Goal: Task Accomplishment & Management: Use online tool/utility

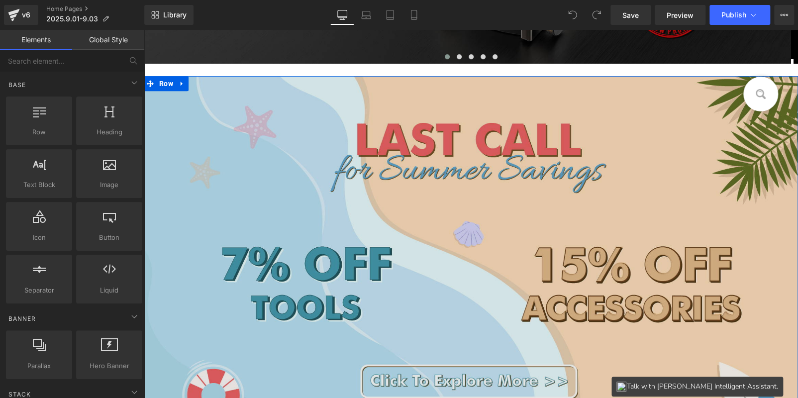
scroll to position [348, 0]
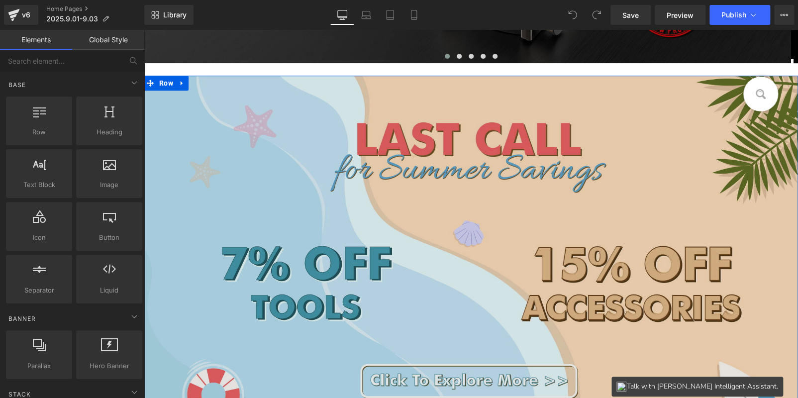
click at [275, 178] on img at bounding box center [471, 267] width 654 height 382
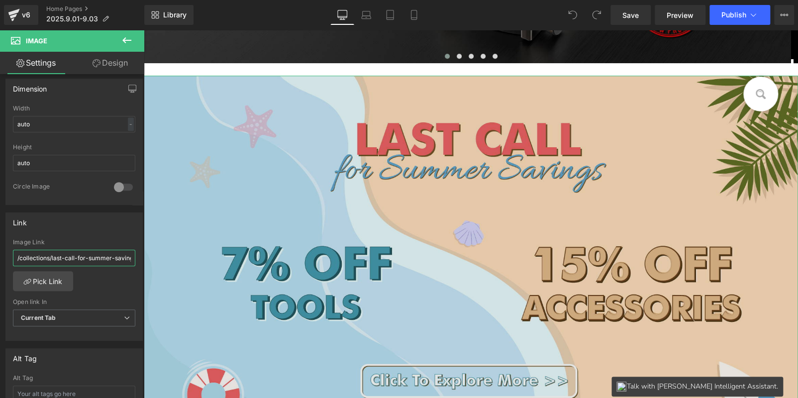
scroll to position [0, 7]
drag, startPoint x: 165, startPoint y: 285, endPoint x: 374, endPoint y: 275, distance: 209.6
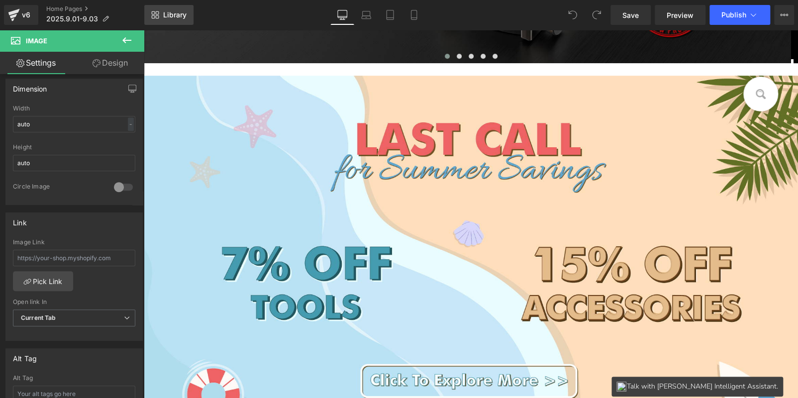
click at [187, 16] on link "Library" at bounding box center [168, 15] width 49 height 20
click at [168, 16] on span "Library" at bounding box center [174, 14] width 23 height 9
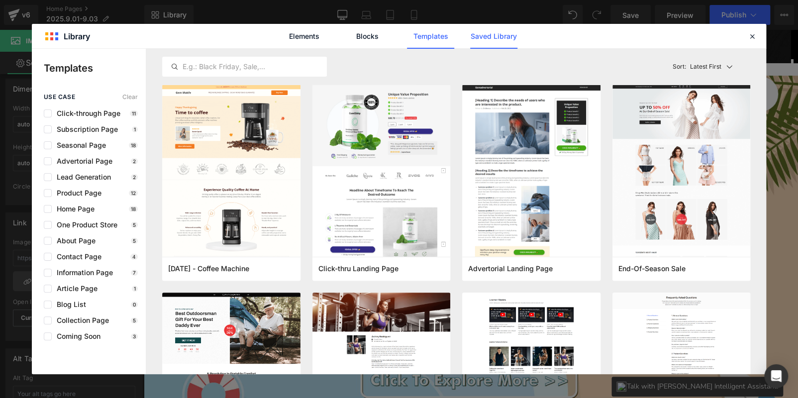
click at [0, 0] on link "Saved Library" at bounding box center [0, 0] width 0 height 0
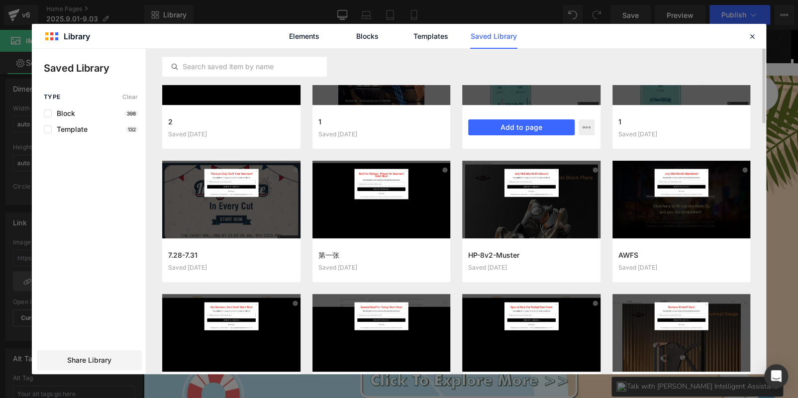
scroll to position [234, 0]
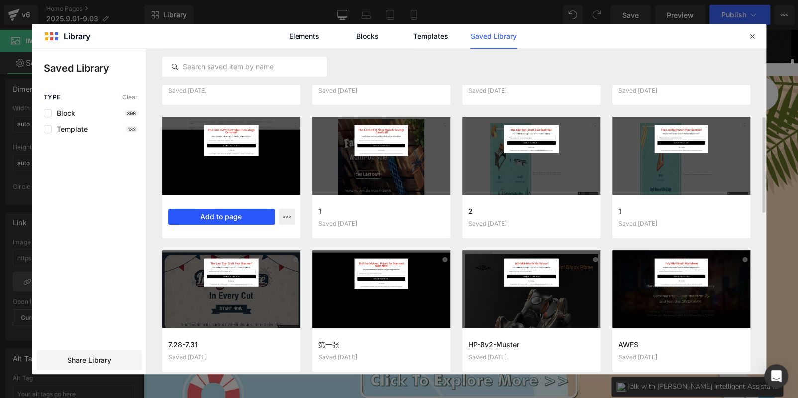
click at [243, 216] on button "Add to page" at bounding box center [221, 217] width 106 height 16
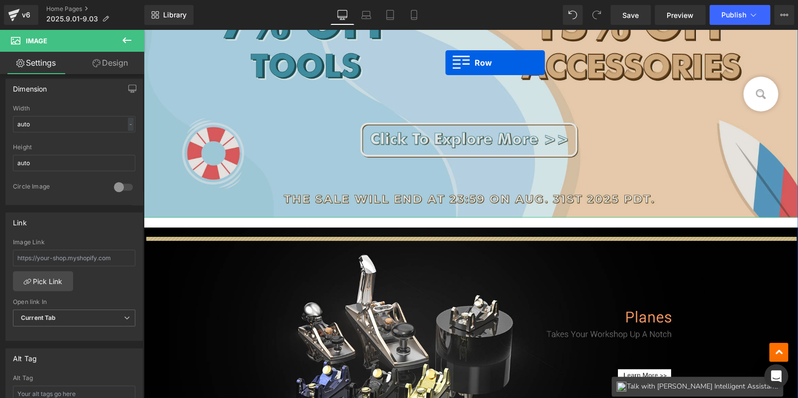
scroll to position [569, 0]
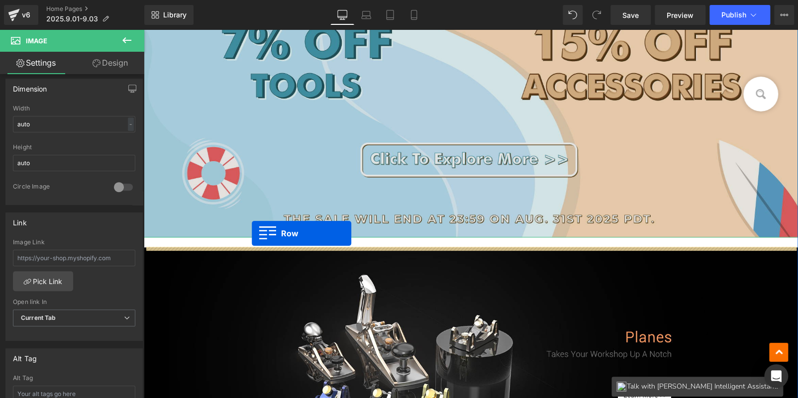
drag, startPoint x: 150, startPoint y: 89, endPoint x: 252, endPoint y: 233, distance: 177.0
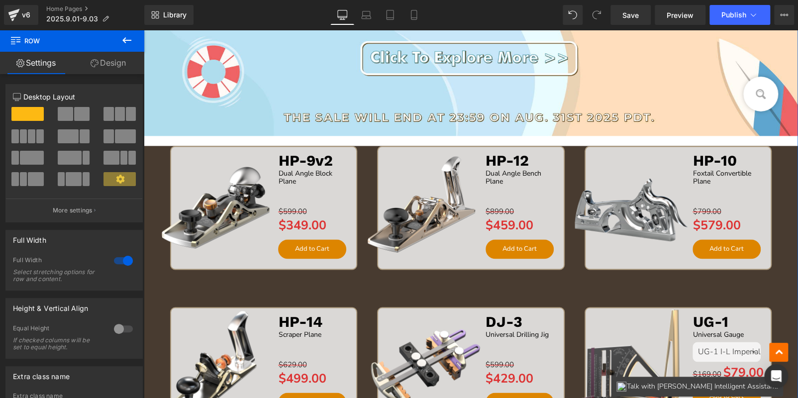
scroll to position [619, 0]
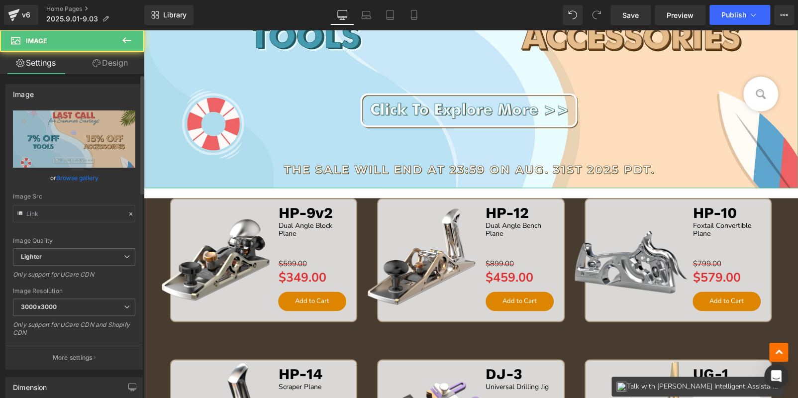
type input "[URL][DOMAIN_NAME]"
click at [108, 59] on link "Design" at bounding box center [110, 63] width 72 height 22
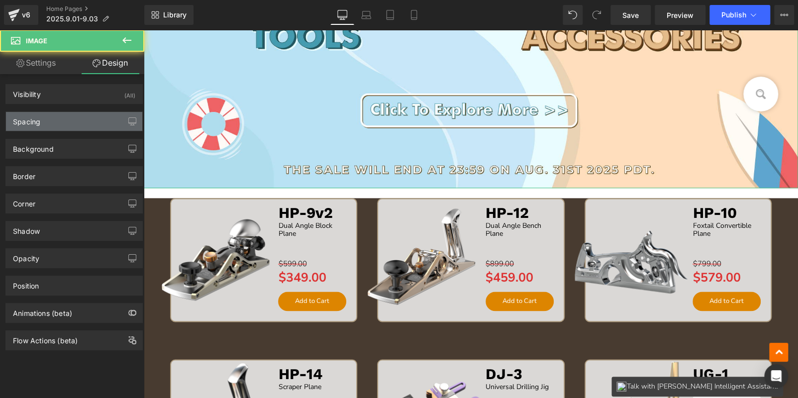
click at [62, 122] on div "Spacing" at bounding box center [74, 121] width 136 height 19
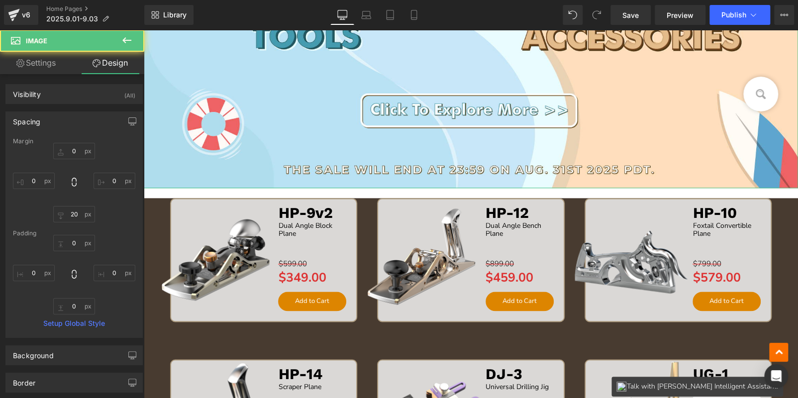
type input "0"
type input "20"
type input "0"
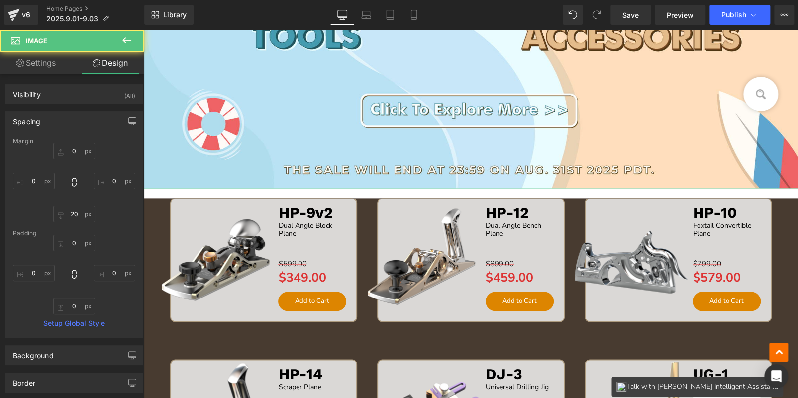
type input "0"
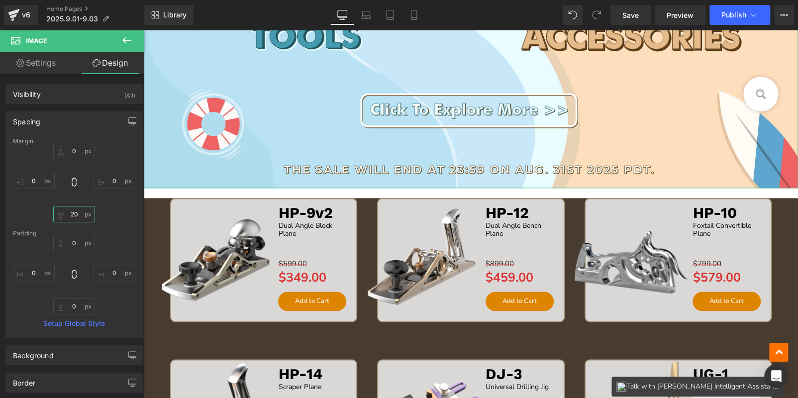
click at [75, 214] on input "20" at bounding box center [74, 214] width 42 height 16
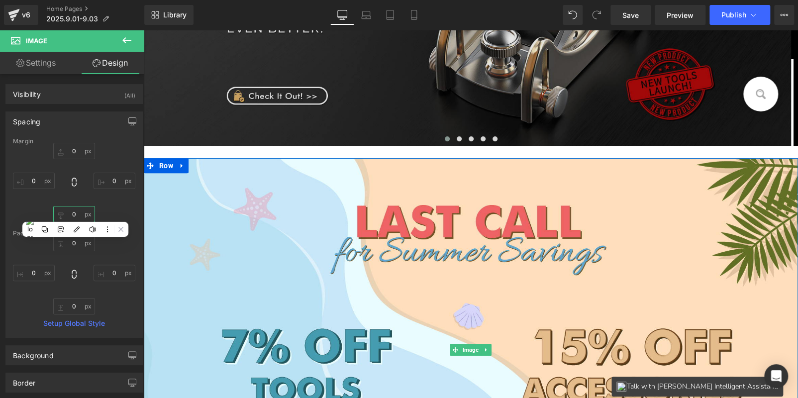
scroll to position [171, 0]
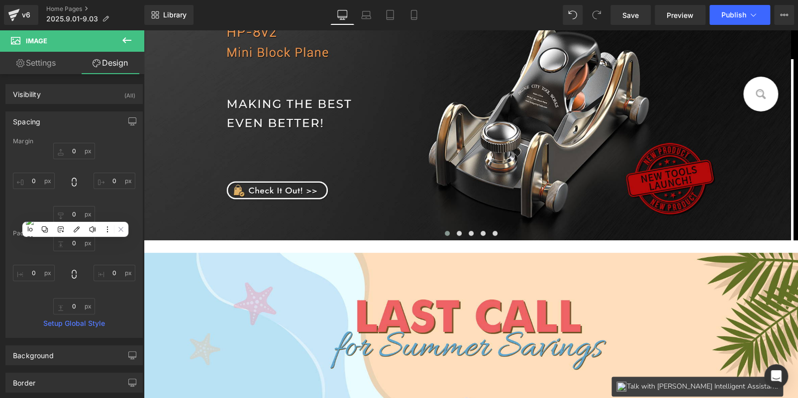
click at [130, 42] on icon at bounding box center [127, 40] width 12 height 12
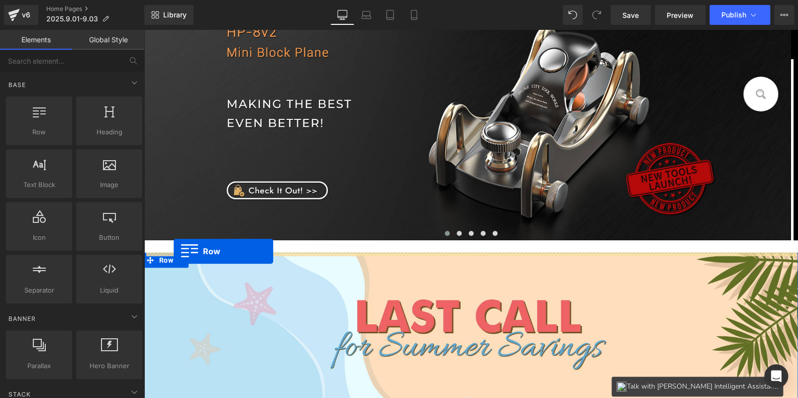
drag, startPoint x: 196, startPoint y: 166, endPoint x: 173, endPoint y: 251, distance: 88.8
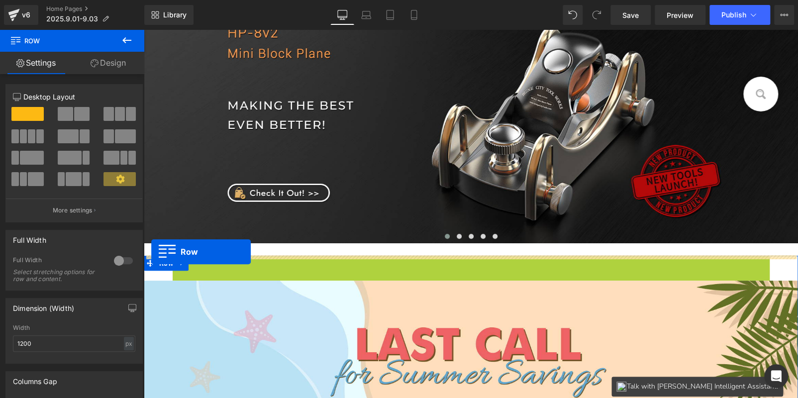
drag, startPoint x: 191, startPoint y: 262, endPoint x: 151, endPoint y: 252, distance: 41.1
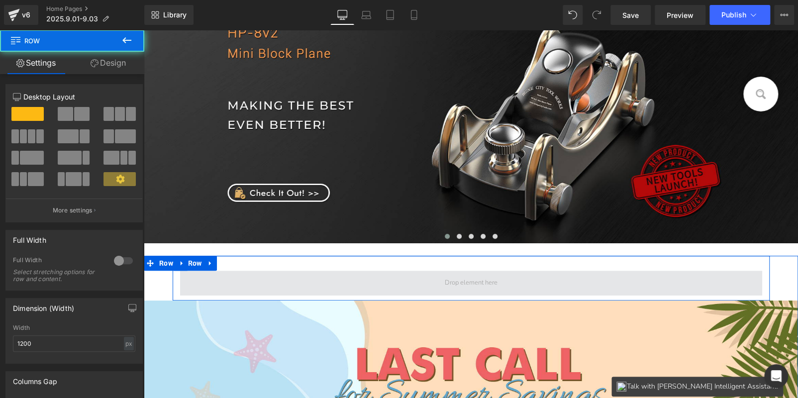
click at [247, 280] on span at bounding box center [471, 283] width 582 height 25
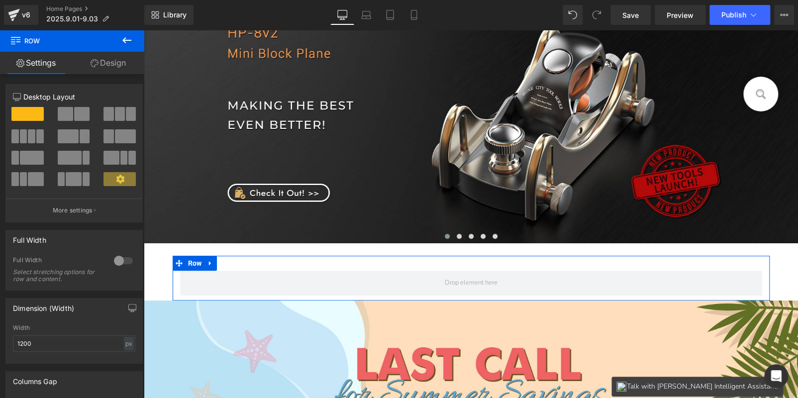
click at [114, 254] on div at bounding box center [123, 261] width 24 height 16
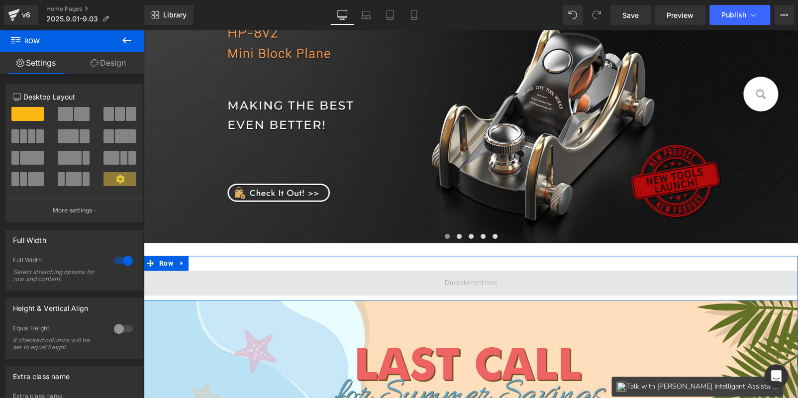
click at [333, 276] on span at bounding box center [471, 283] width 654 height 25
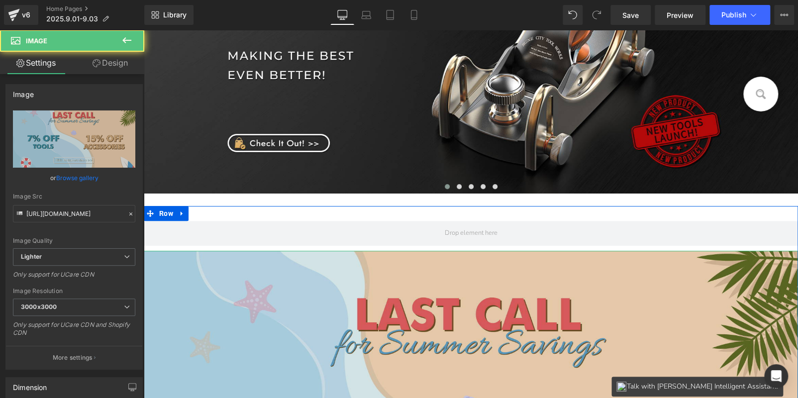
scroll to position [321, 0]
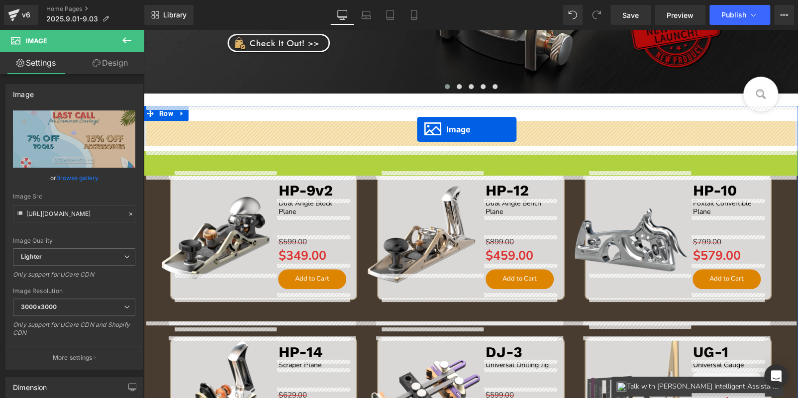
drag, startPoint x: 448, startPoint y: 336, endPoint x: 417, endPoint y: 129, distance: 209.3
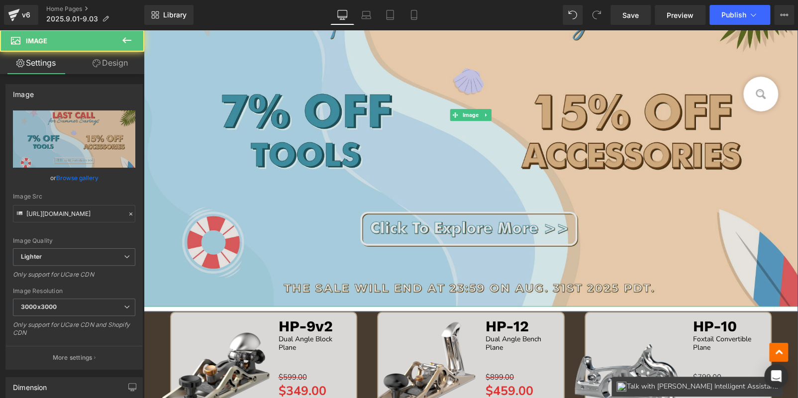
scroll to position [619, 0]
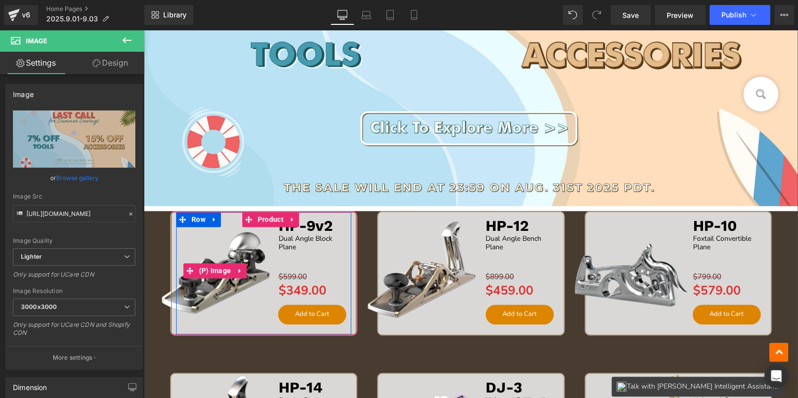
click at [159, 329] on img at bounding box center [214, 270] width 127 height 127
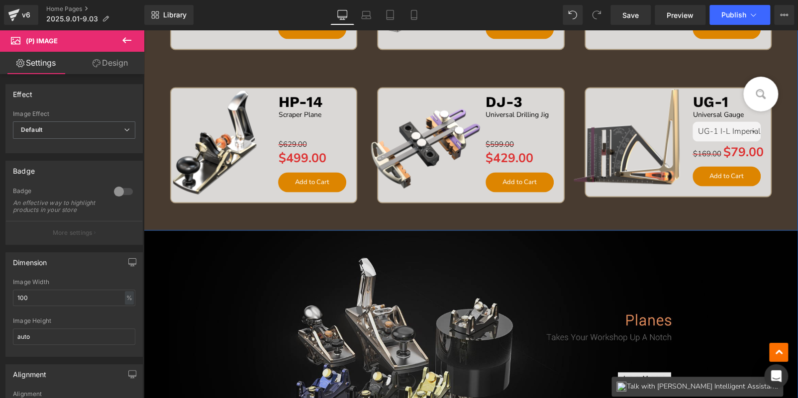
scroll to position [917, 0]
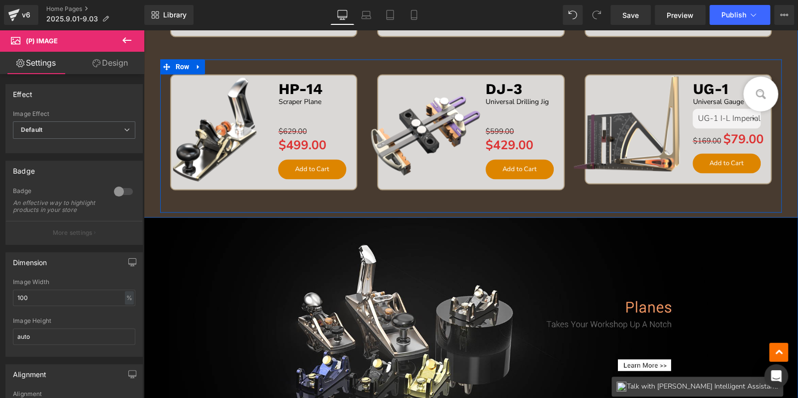
click at [174, 202] on div "Sale Off (P) Image HP-14 Text Block Scraper Plane Text Block Separator $629.00 …" at bounding box center [263, 143] width 207 height 138
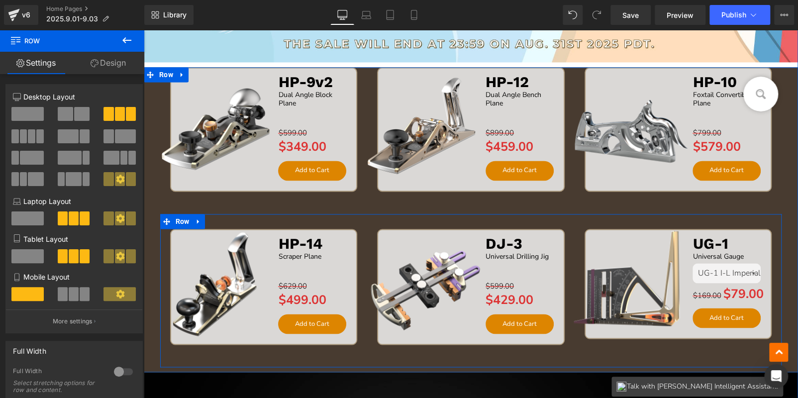
scroll to position [719, 0]
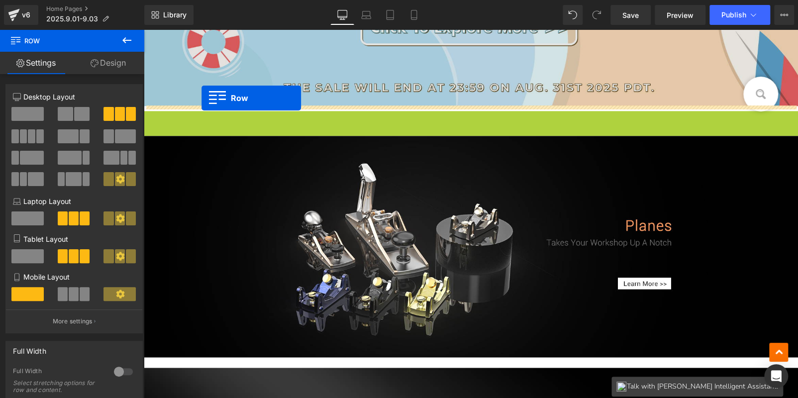
drag, startPoint x: 146, startPoint y: 119, endPoint x: 201, endPoint y: 98, distance: 59.2
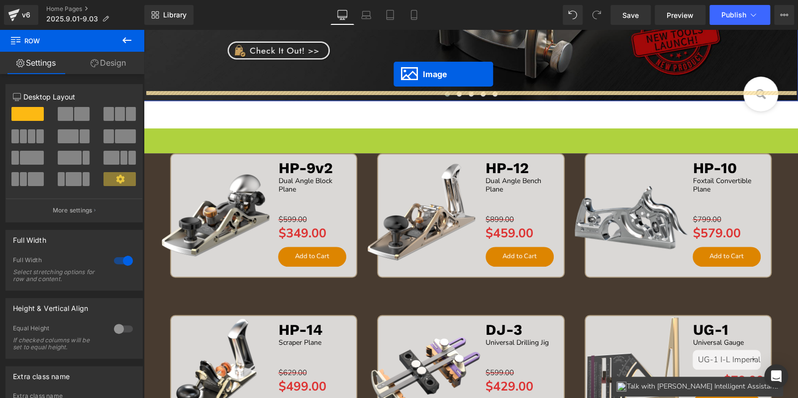
scroll to position [264, 0]
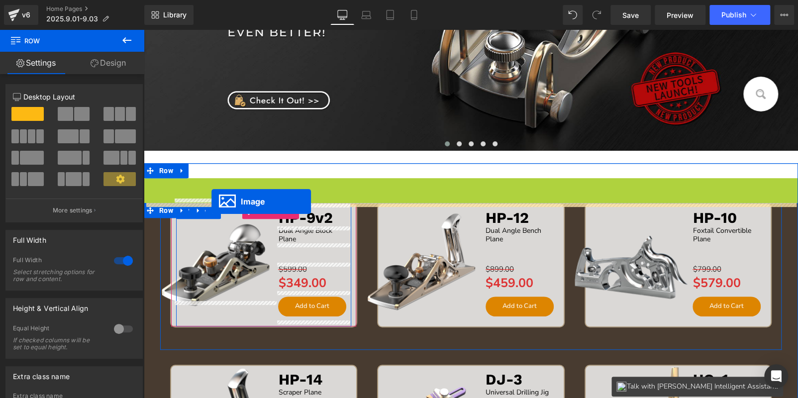
drag, startPoint x: 448, startPoint y: 306, endPoint x: 211, endPoint y: 201, distance: 258.5
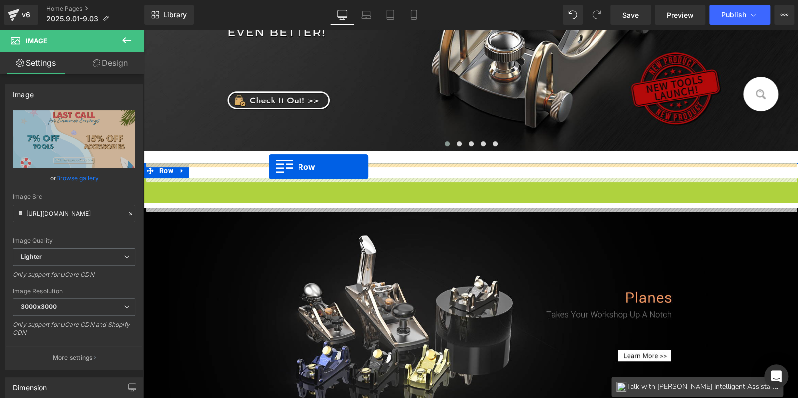
drag, startPoint x: 144, startPoint y: 187, endPoint x: 269, endPoint y: 167, distance: 125.9
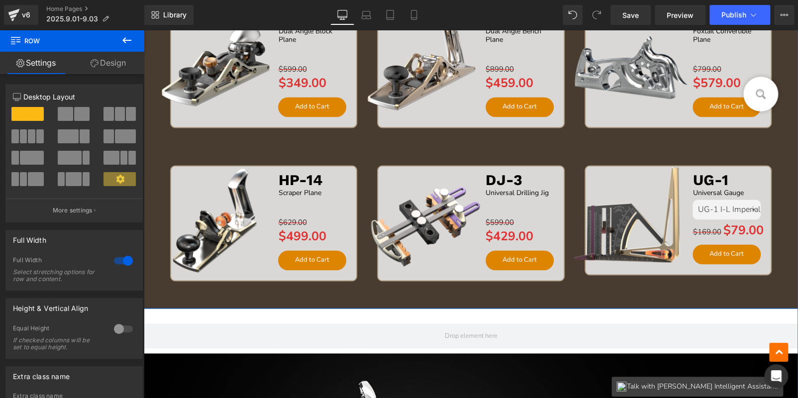
scroll to position [860, 0]
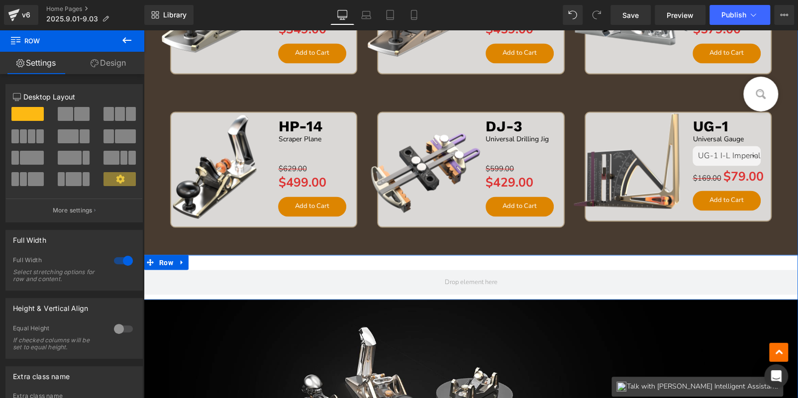
drag, startPoint x: 180, startPoint y: 260, endPoint x: 189, endPoint y: 258, distance: 10.1
click at [182, 259] on icon at bounding box center [182, 261] width 7 height 7
click at [204, 258] on icon at bounding box center [207, 261] width 7 height 7
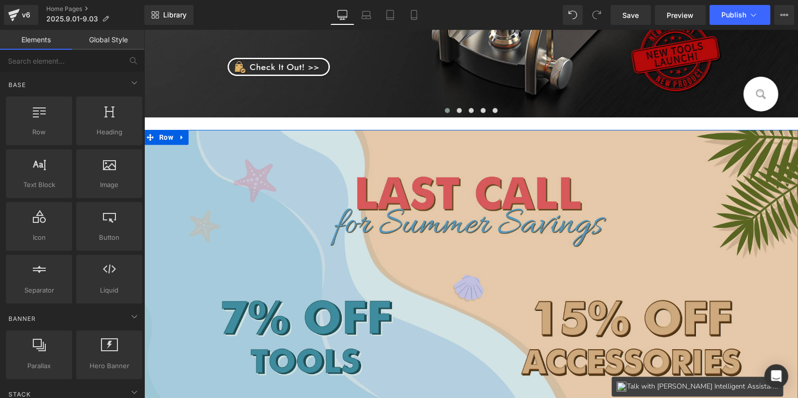
scroll to position [313, 0]
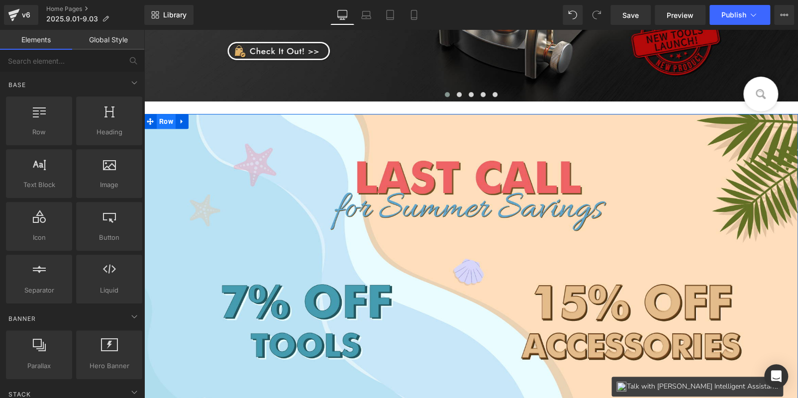
click at [164, 119] on span "Row" at bounding box center [166, 121] width 19 height 15
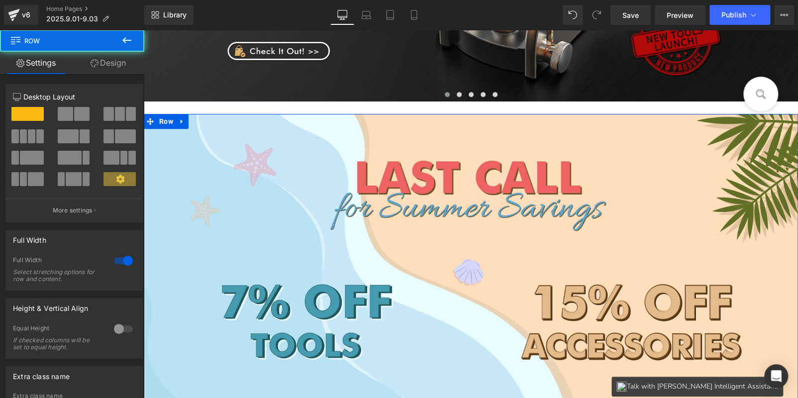
click at [107, 64] on link "Design" at bounding box center [108, 63] width 72 height 22
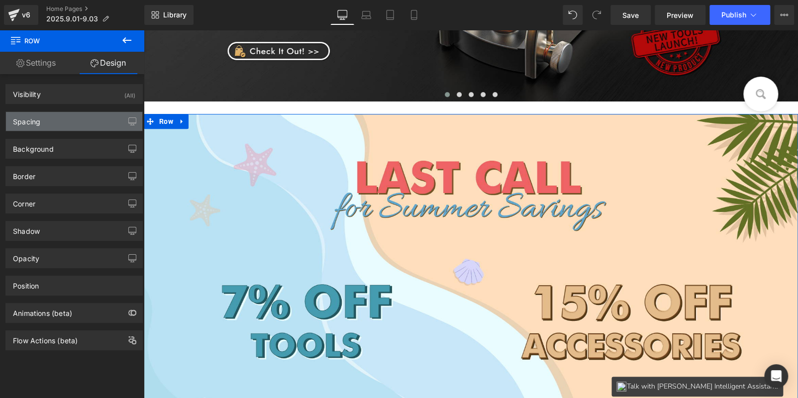
type input "25"
type input "0"
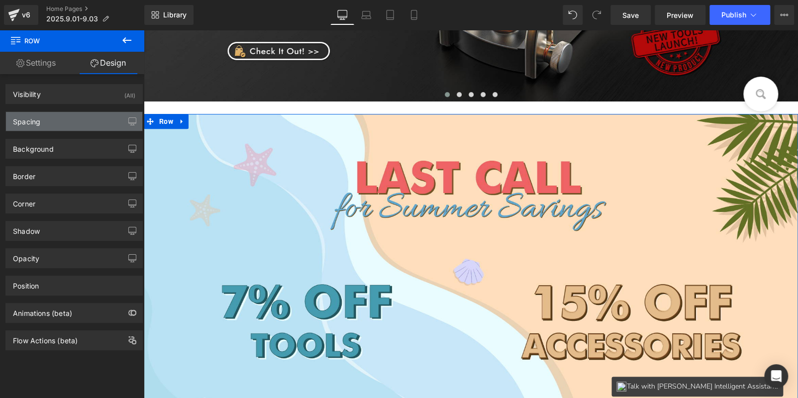
type input "0"
click at [74, 119] on div "Spacing" at bounding box center [74, 121] width 136 height 19
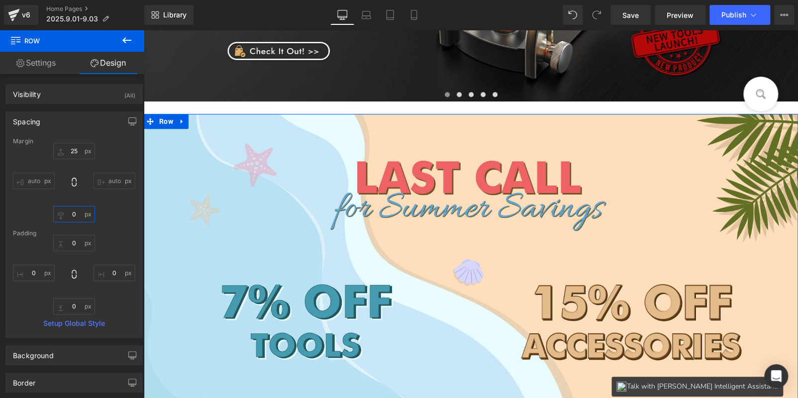
click at [84, 210] on input "0" at bounding box center [74, 214] width 42 height 16
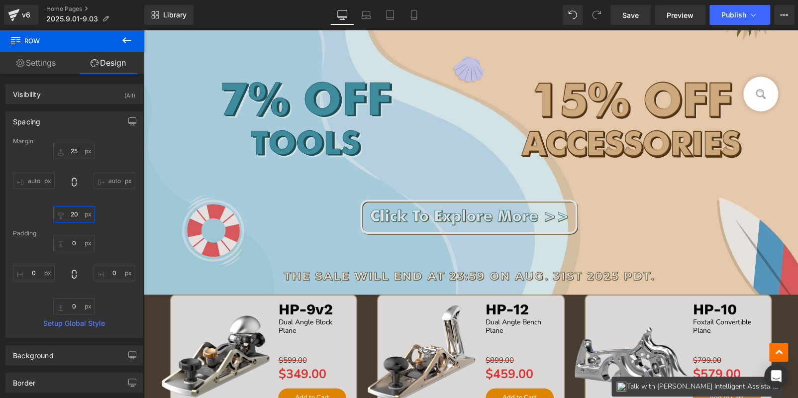
scroll to position [462, 0]
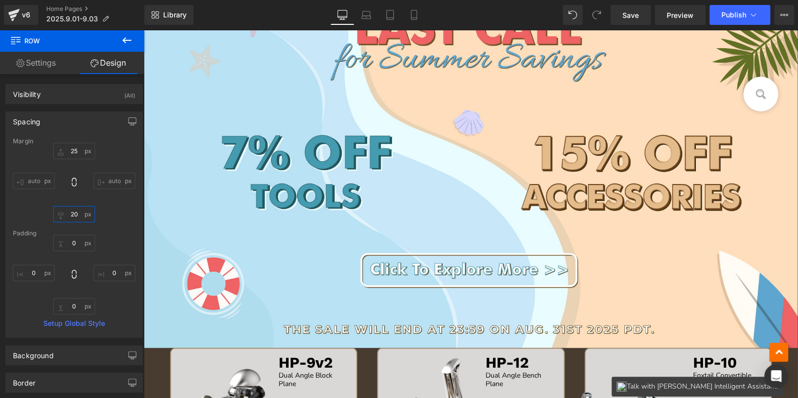
type input "2"
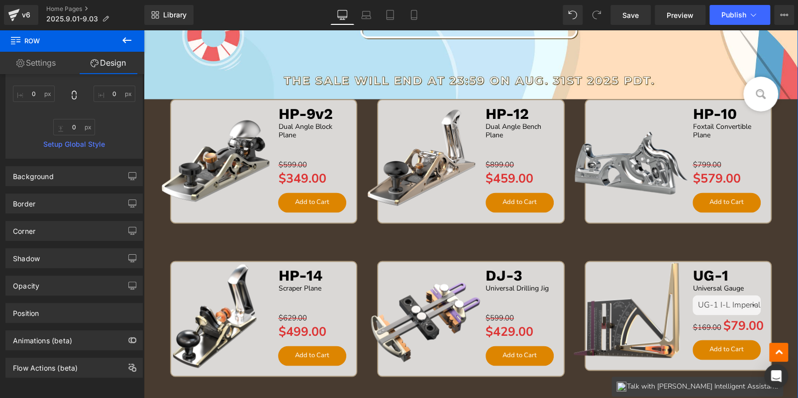
scroll to position [910, 0]
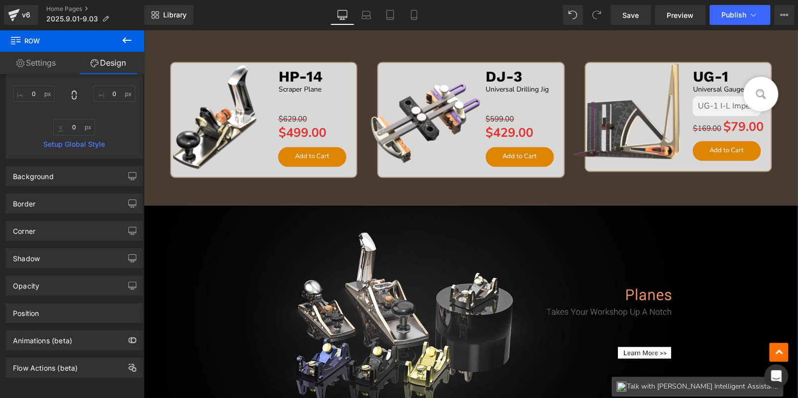
click at [185, 188] on div "Sale Off (P) Image HP-14 Text Block Scraper Plane Text Block Separator $629.00 …" at bounding box center [263, 131] width 207 height 138
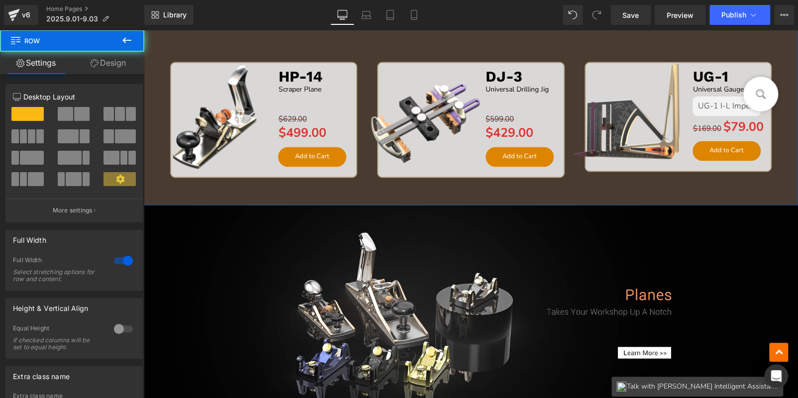
click at [112, 69] on link "Design" at bounding box center [108, 63] width 72 height 22
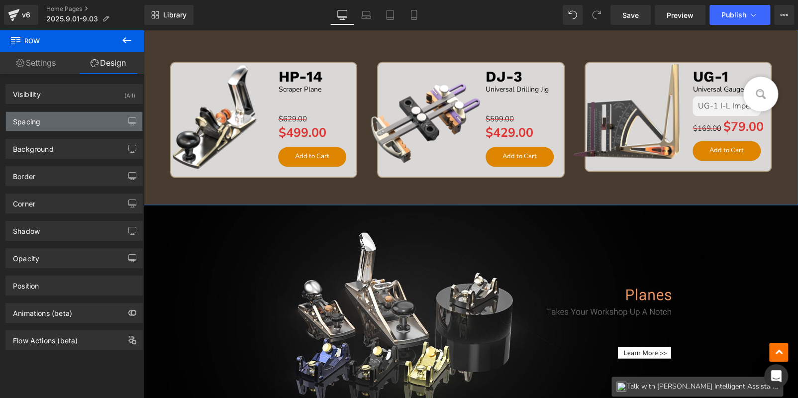
type input "0"
type input "10"
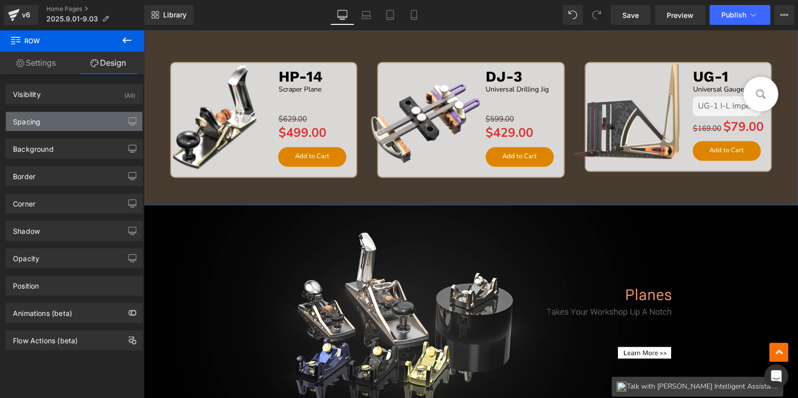
type input "0"
click at [50, 124] on div "Spacing" at bounding box center [74, 121] width 136 height 19
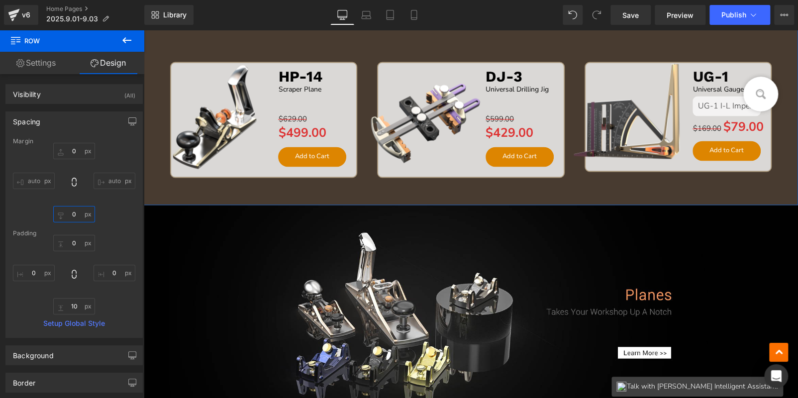
click at [76, 217] on input "0" at bounding box center [74, 214] width 42 height 16
type input "20"
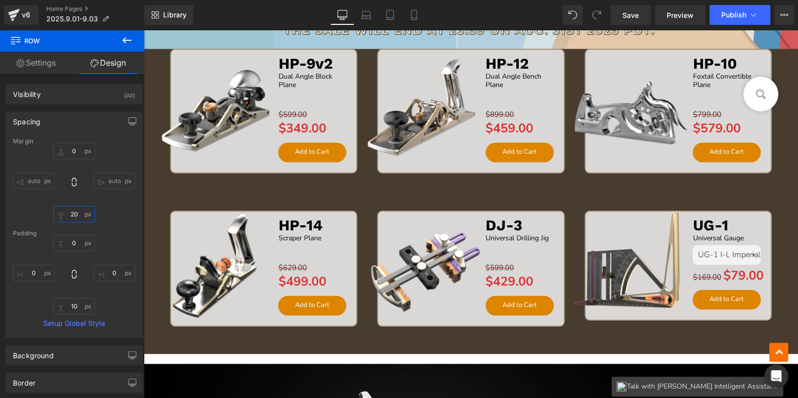
scroll to position [611, 0]
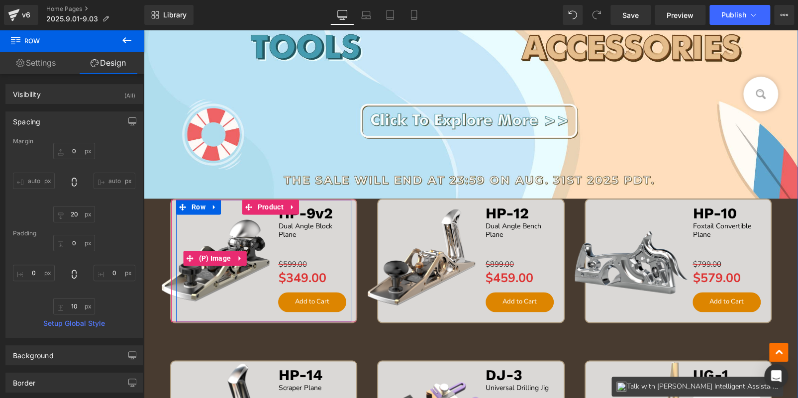
click at [155, 207] on img at bounding box center [214, 257] width 127 height 127
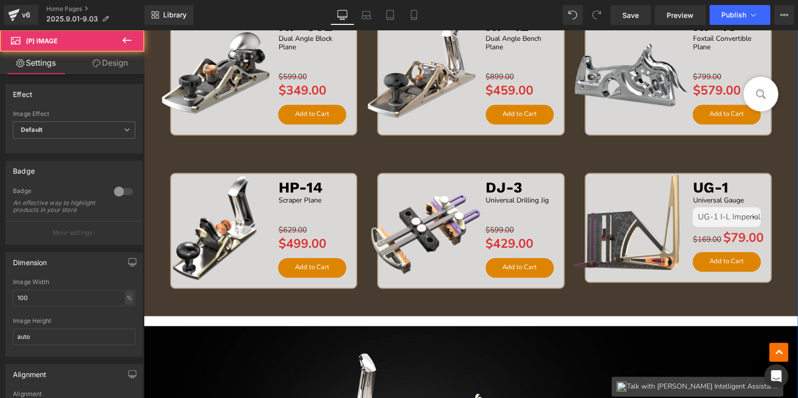
scroll to position [860, 0]
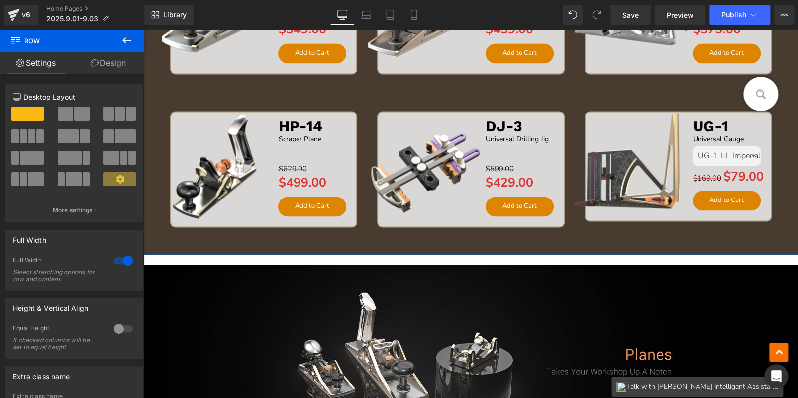
click at [116, 64] on link "Design" at bounding box center [108, 63] width 72 height 22
click at [0, 0] on div "Spacing" at bounding box center [0, 0] width 0 height 0
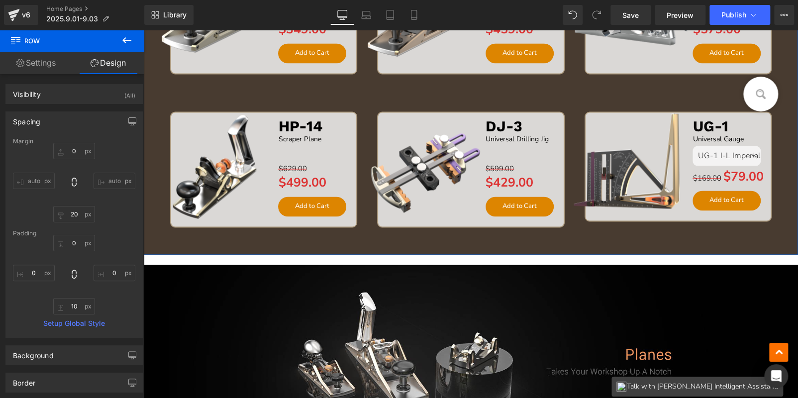
type input "0"
type input "20"
type input "0"
type input "10"
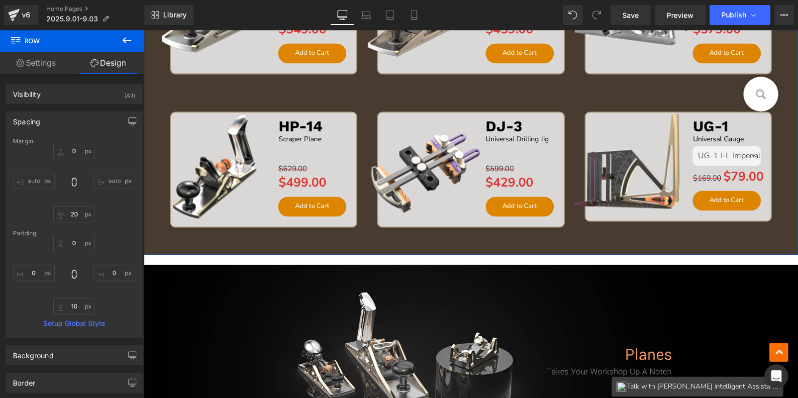
type input "0"
click at [77, 154] on input "0" at bounding box center [74, 151] width 42 height 16
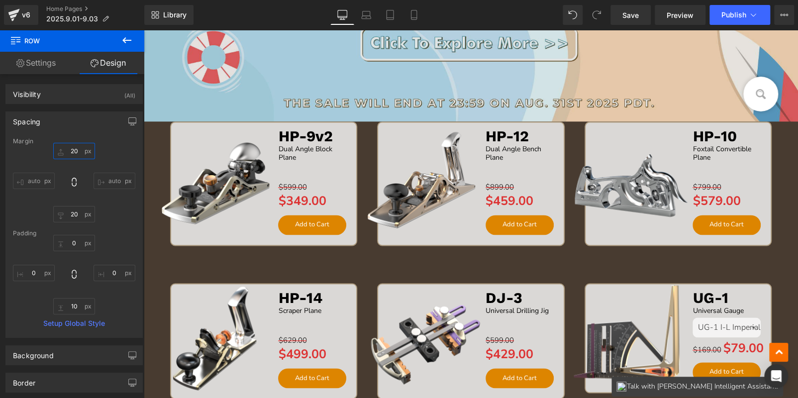
scroll to position [810, 0]
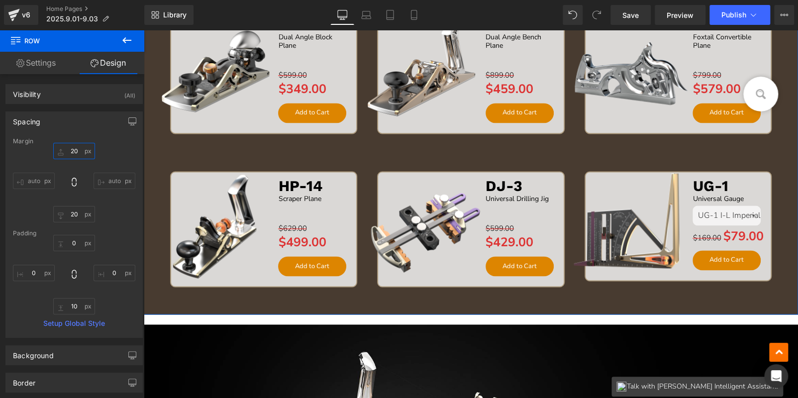
type input "2"
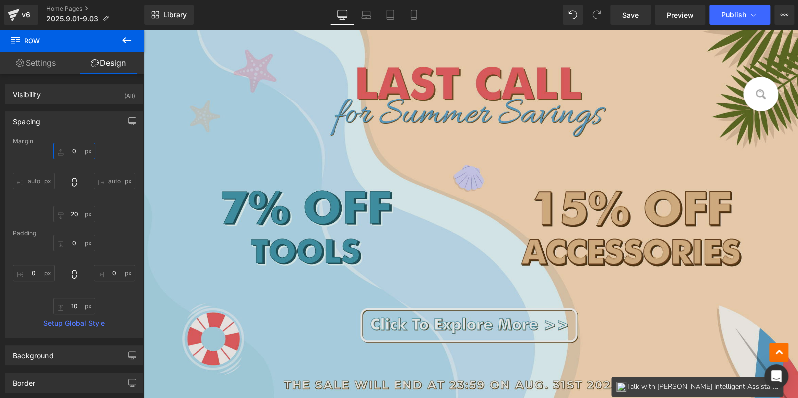
scroll to position [363, 0]
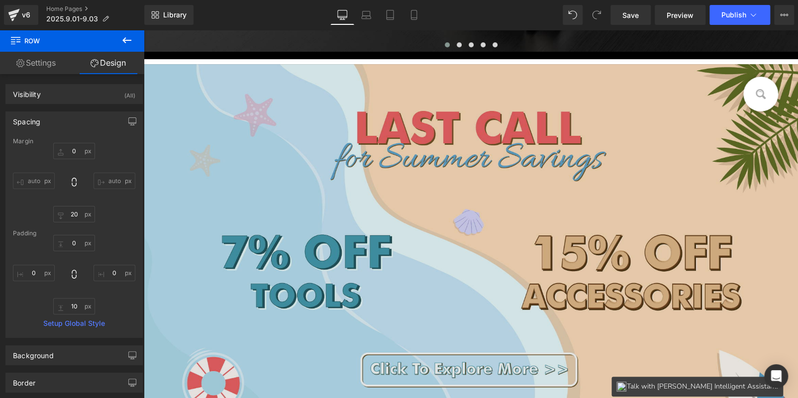
click at [257, 164] on img at bounding box center [471, 255] width 654 height 382
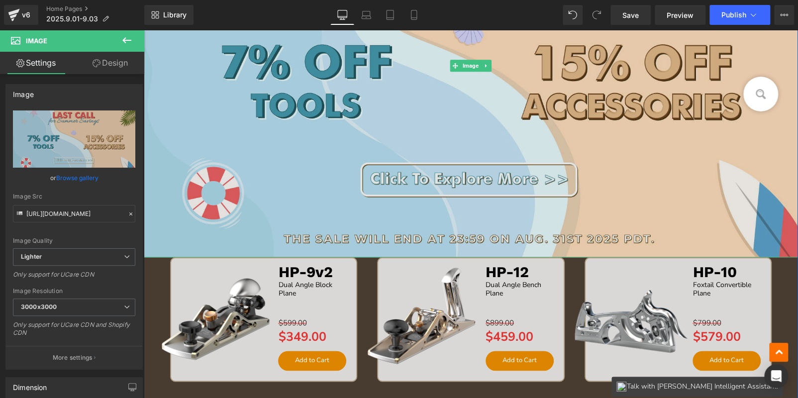
scroll to position [661, 0]
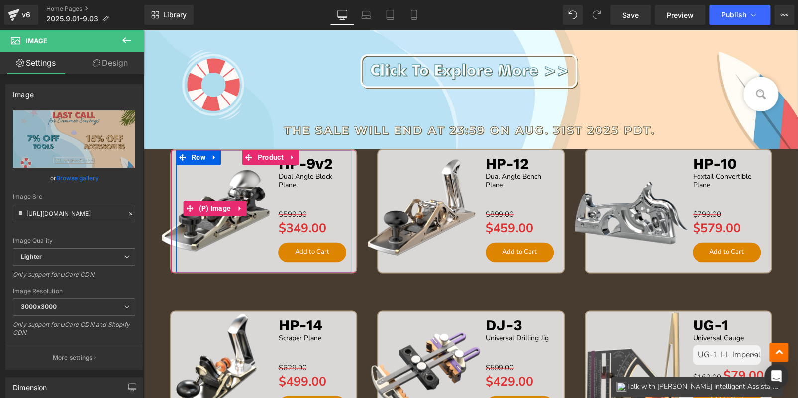
click at [151, 179] on img at bounding box center [214, 208] width 127 height 127
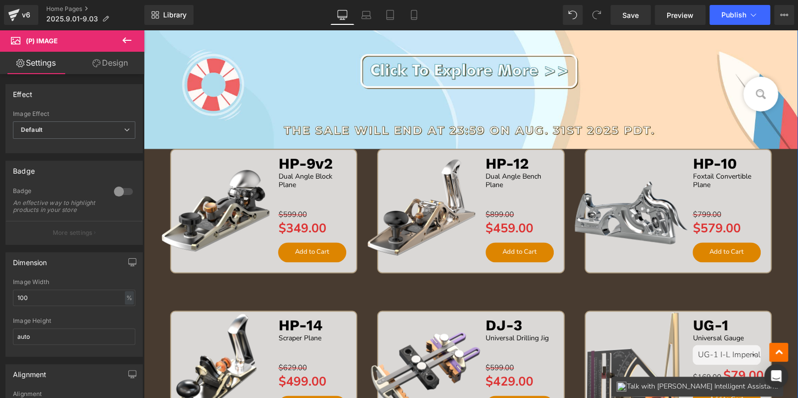
click at [152, 293] on div "Image Sale Off (P) Image HP-9v2 Text Block Dual Angle Block Plane Text Block Se…" at bounding box center [471, 107] width 654 height 682
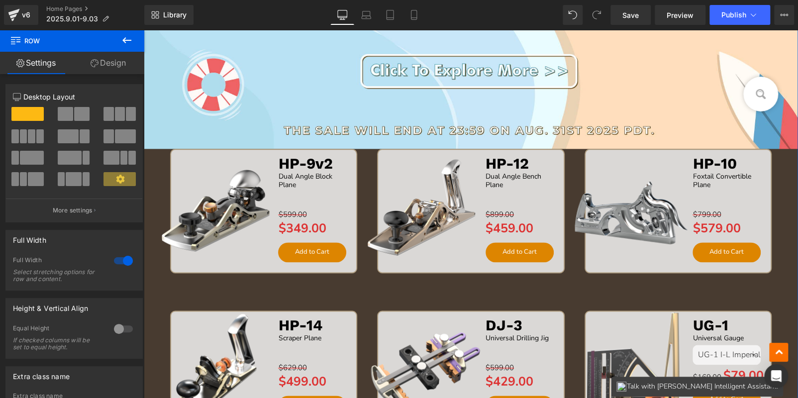
click at [116, 60] on link "Design" at bounding box center [108, 63] width 72 height 22
click at [0, 0] on div "Spacing" at bounding box center [0, 0] width 0 height 0
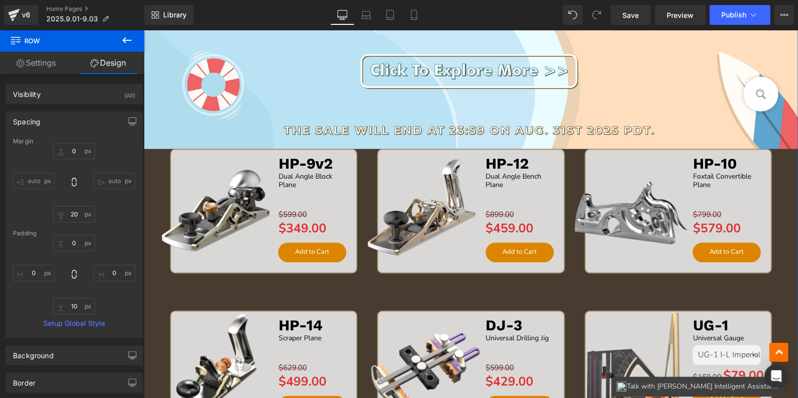
type input "0"
type input "20"
type input "0"
type input "10"
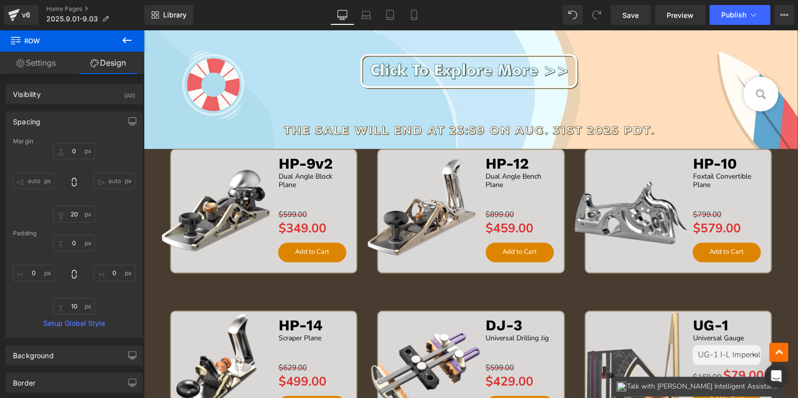
type input "0"
click at [73, 243] on input "0" at bounding box center [74, 243] width 42 height 16
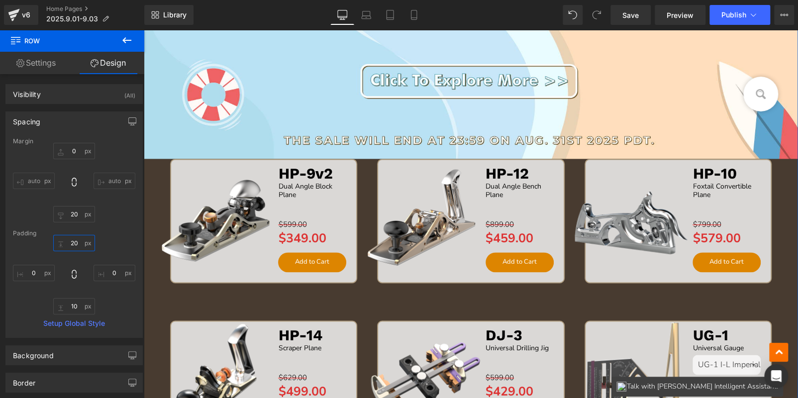
type input "2"
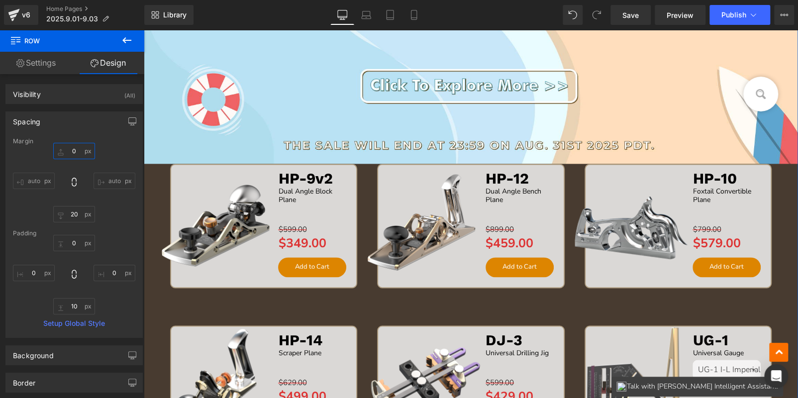
click at [81, 151] on input "0" at bounding box center [74, 151] width 42 height 16
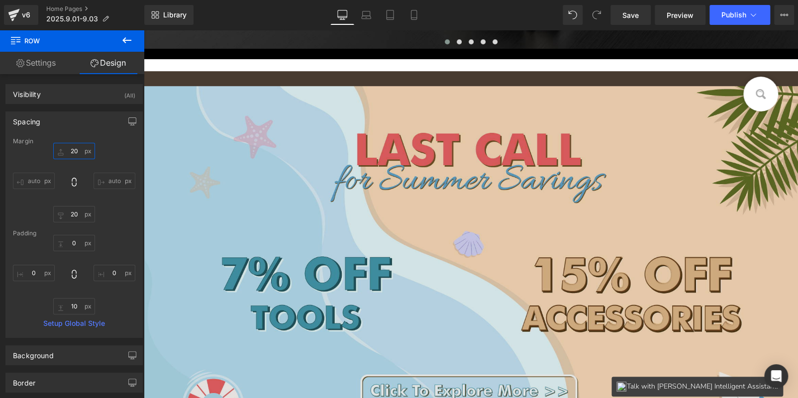
scroll to position [363, 0]
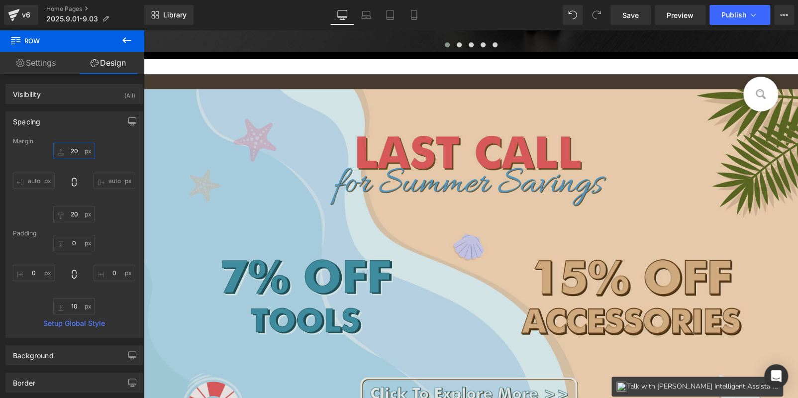
type input "2"
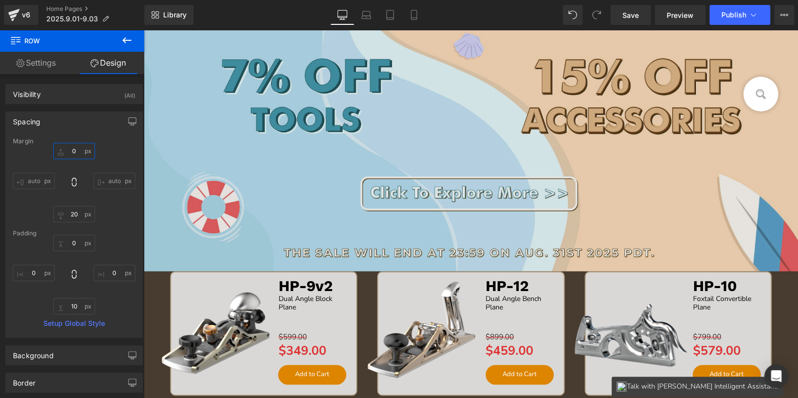
scroll to position [661, 0]
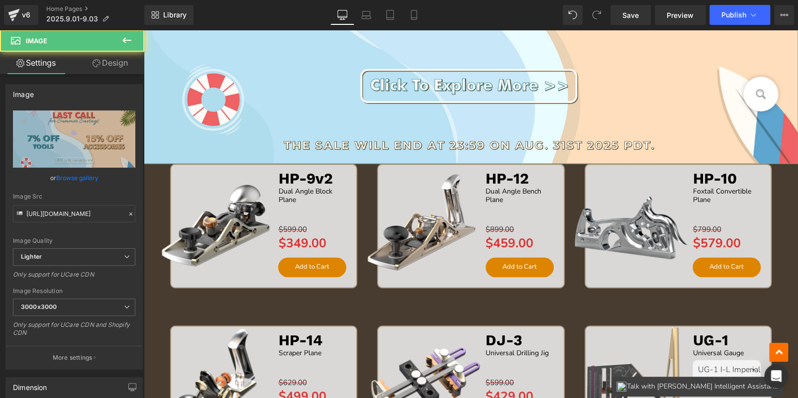
click at [109, 59] on link "Design" at bounding box center [110, 63] width 72 height 22
click at [0, 0] on div "Spacing" at bounding box center [0, 0] width 0 height 0
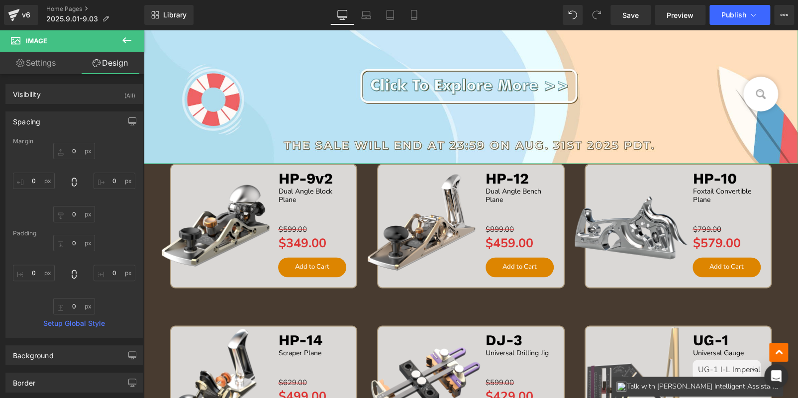
type input "0"
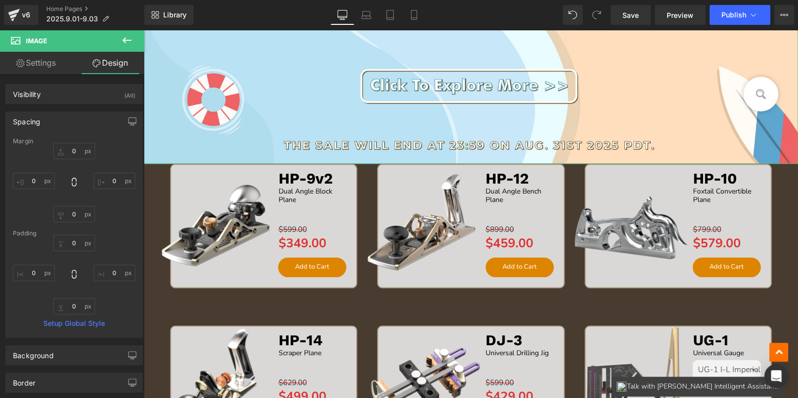
type input "0"
click at [76, 210] on input "0" at bounding box center [74, 214] width 42 height 16
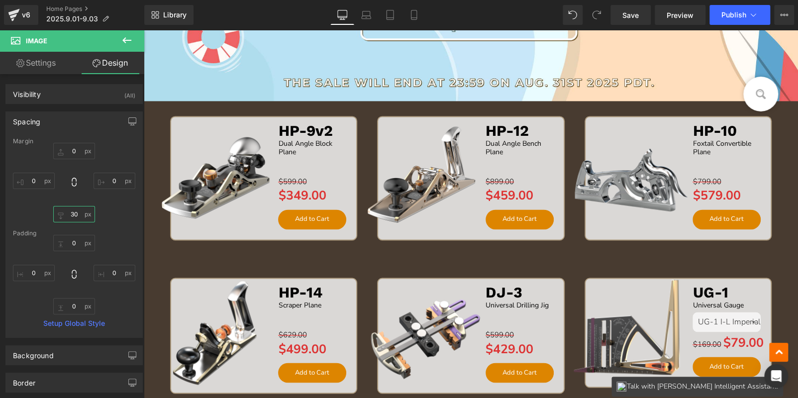
scroll to position [711, 0]
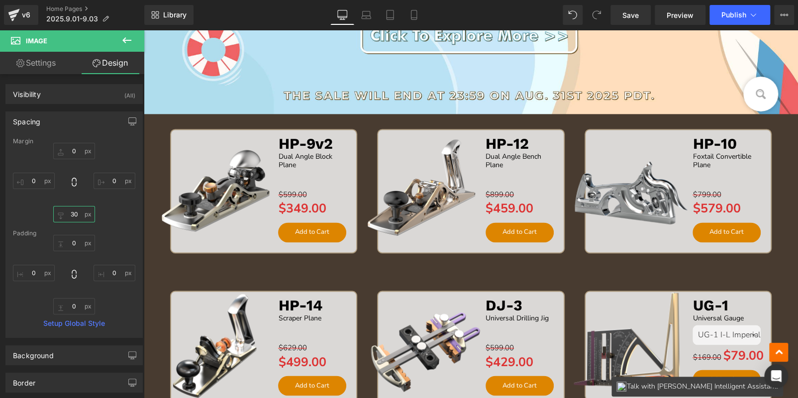
type input "30"
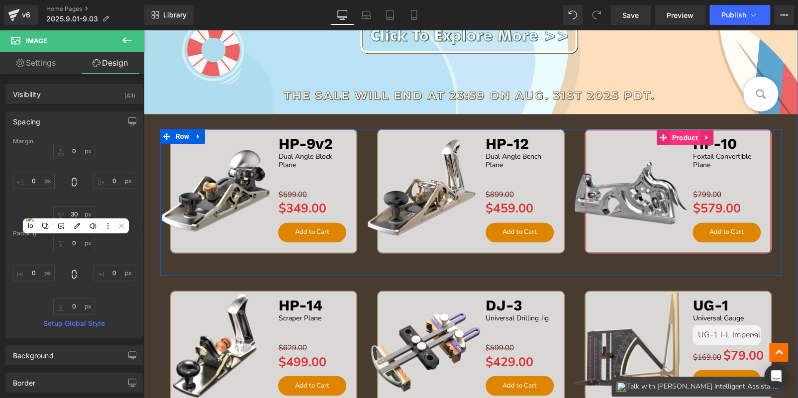
click at [686, 134] on span "Product" at bounding box center [684, 137] width 31 height 15
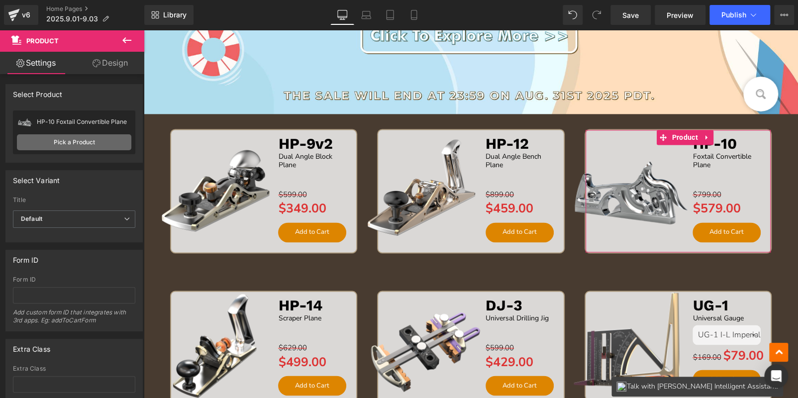
click at [101, 145] on link "Pick a Product" at bounding box center [74, 142] width 114 height 16
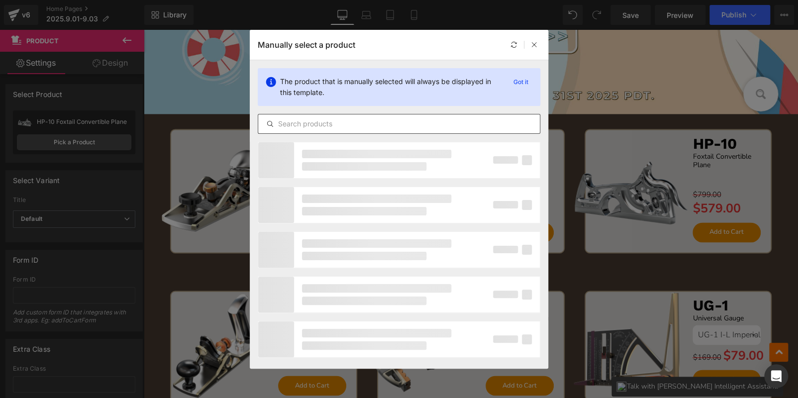
drag, startPoint x: 314, startPoint y: 115, endPoint x: 319, endPoint y: 120, distance: 7.4
click at [314, 115] on div at bounding box center [399, 124] width 282 height 20
click at [319, 120] on input "text" at bounding box center [399, 124] width 282 height 12
paste input "HP-8"
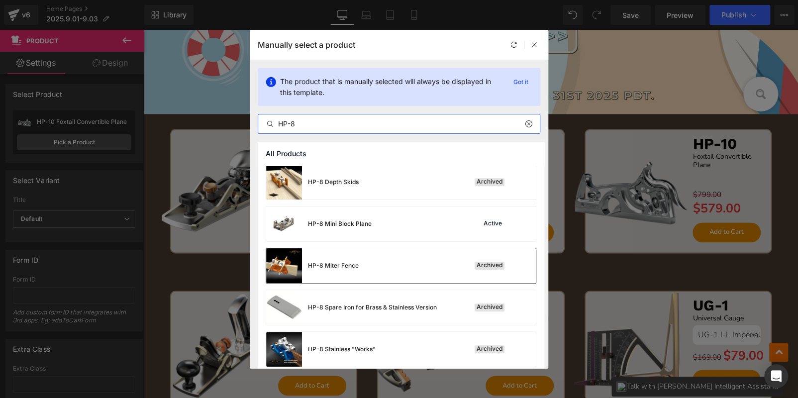
scroll to position [298, 0]
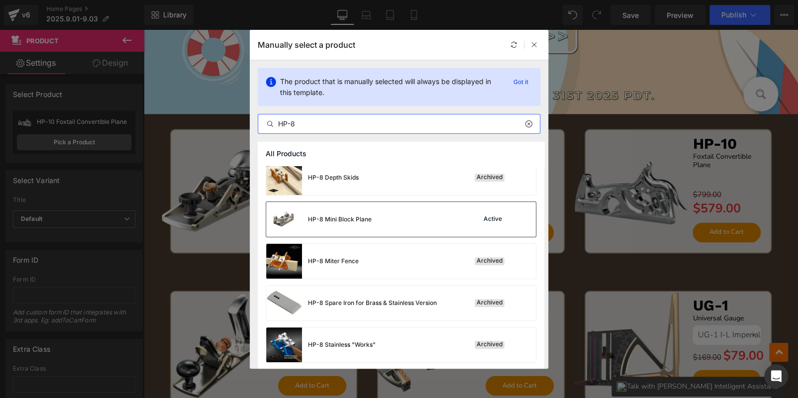
type input "HP-8"
click at [414, 221] on div "HP-8 Mini Block Plane Active" at bounding box center [401, 219] width 270 height 35
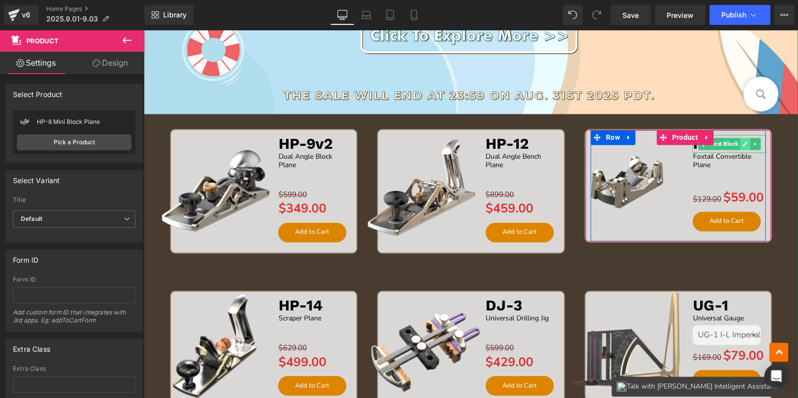
click at [742, 141] on icon at bounding box center [744, 144] width 5 height 6
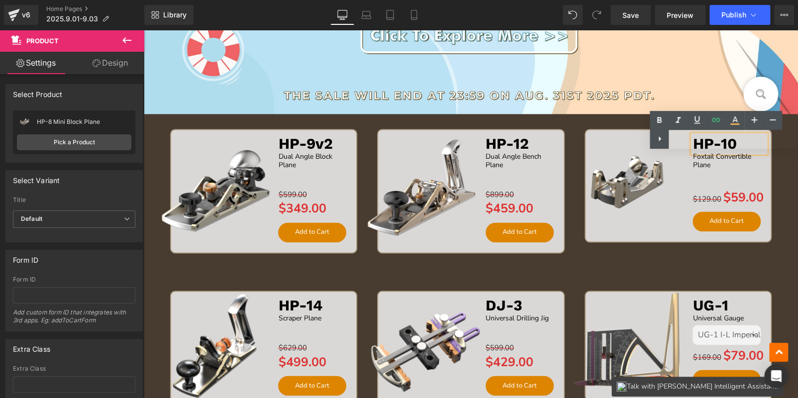
click at [741, 142] on div "Text Color Highlight Color #333333" at bounding box center [724, 130] width 148 height 38
click at [741, 140] on div "Text Color Highlight Color #333333" at bounding box center [724, 130] width 148 height 38
click at [741, 139] on div "Text Color Highlight Color #333333" at bounding box center [724, 130] width 148 height 38
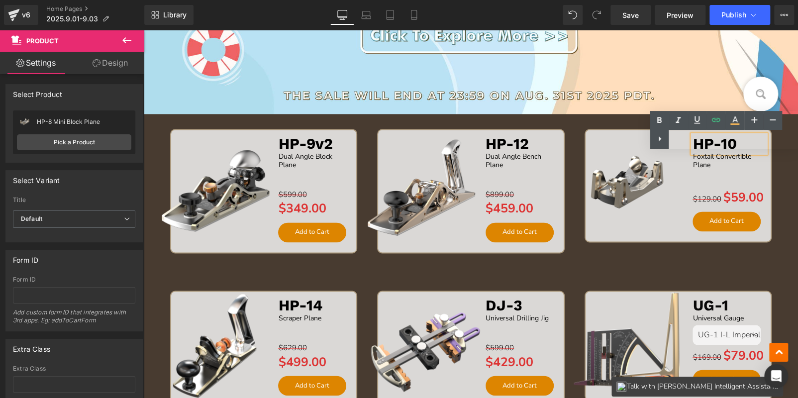
click at [741, 139] on div "Text Color Highlight Color #333333" at bounding box center [724, 130] width 148 height 38
click at [737, 141] on div "Text Color Highlight Color #333333" at bounding box center [724, 130] width 148 height 38
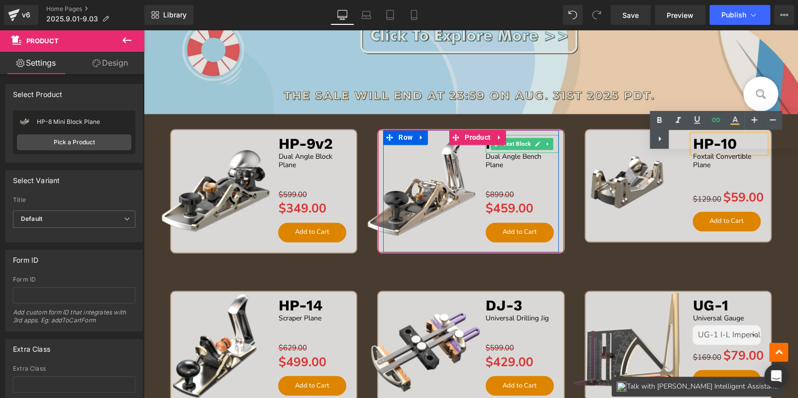
click at [528, 138] on link "Text Block" at bounding box center [512, 144] width 42 height 12
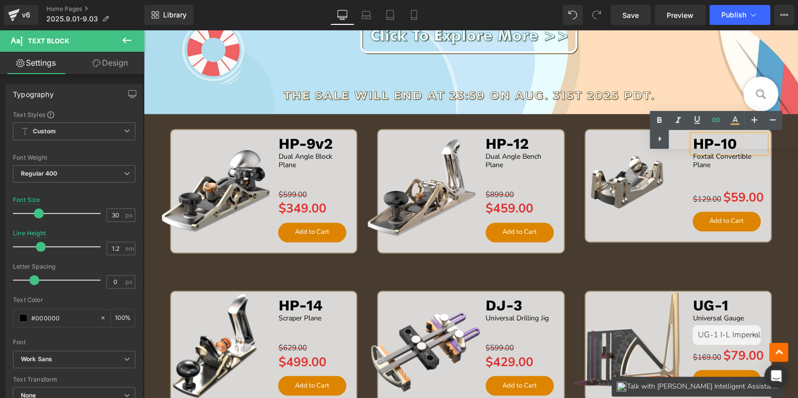
click at [651, 258] on div "Sale Off (P) Image HP-10 Text Block Foxtail Convertible Plane Text Block Separa…" at bounding box center [677, 197] width 207 height 136
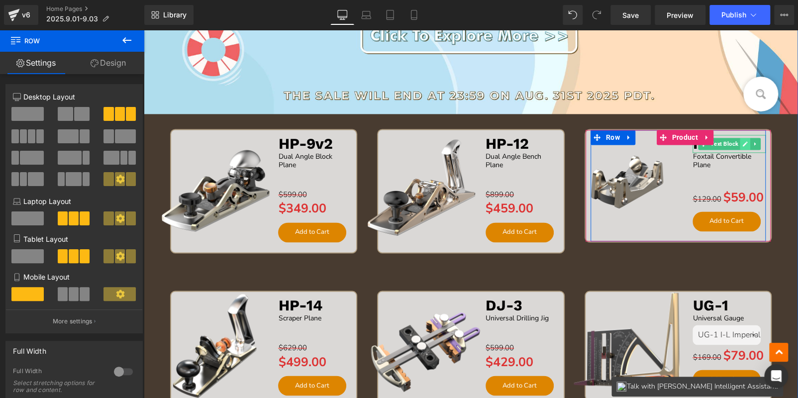
click at [742, 141] on icon at bounding box center [744, 144] width 5 height 6
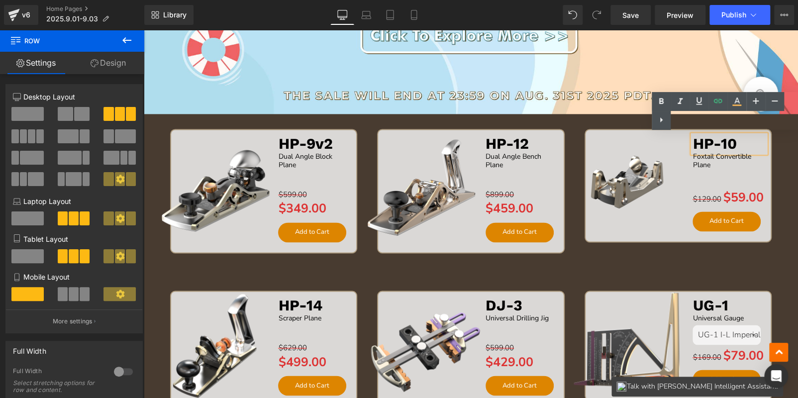
click at [741, 142] on p "HP-10" at bounding box center [728, 144] width 73 height 18
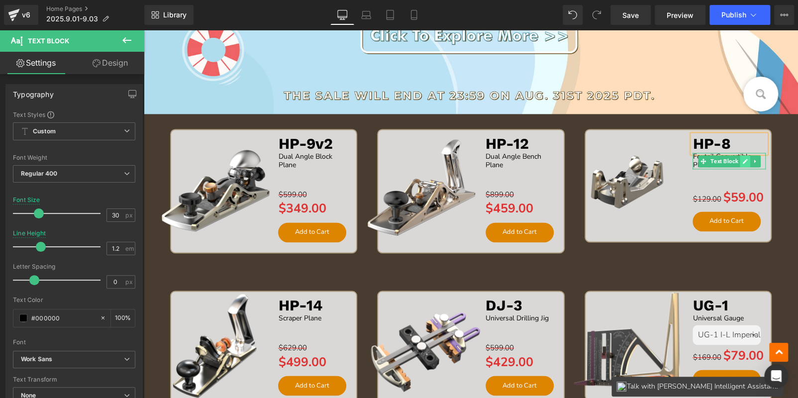
click at [740, 162] on link at bounding box center [745, 161] width 10 height 12
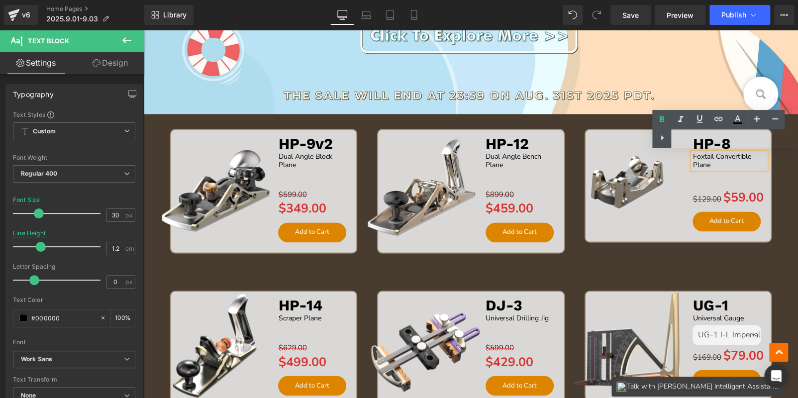
click at [715, 162] on p "Foxtail Convertible Plane" at bounding box center [728, 161] width 73 height 17
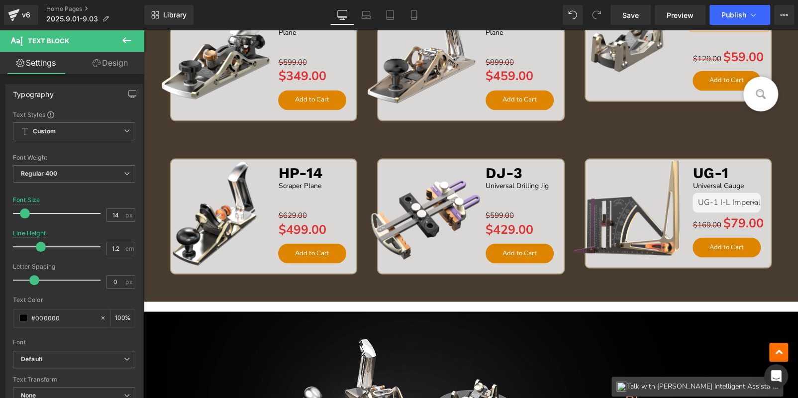
scroll to position [860, 0]
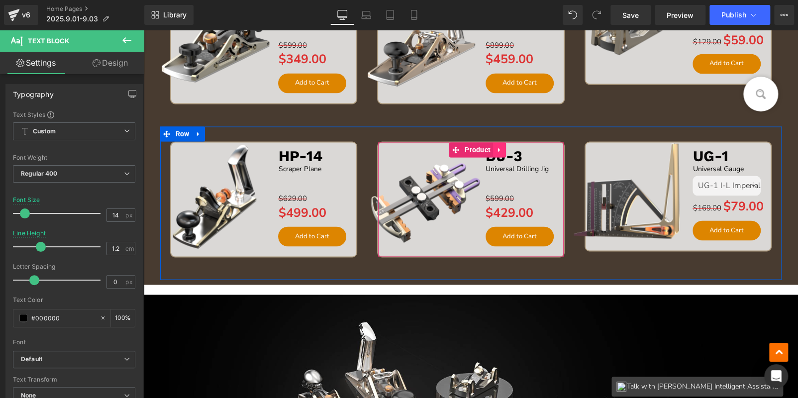
click at [498, 147] on icon at bounding box center [499, 149] width 2 height 4
click at [502, 147] on icon at bounding box center [505, 149] width 7 height 7
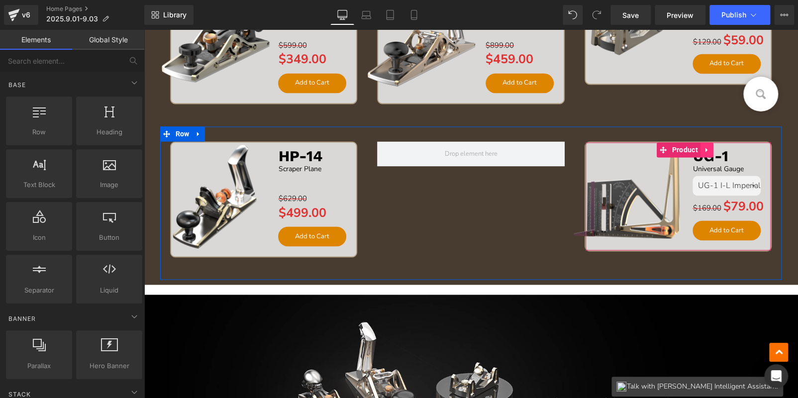
click at [704, 148] on icon at bounding box center [706, 149] width 7 height 7
click at [697, 147] on icon at bounding box center [700, 149] width 7 height 7
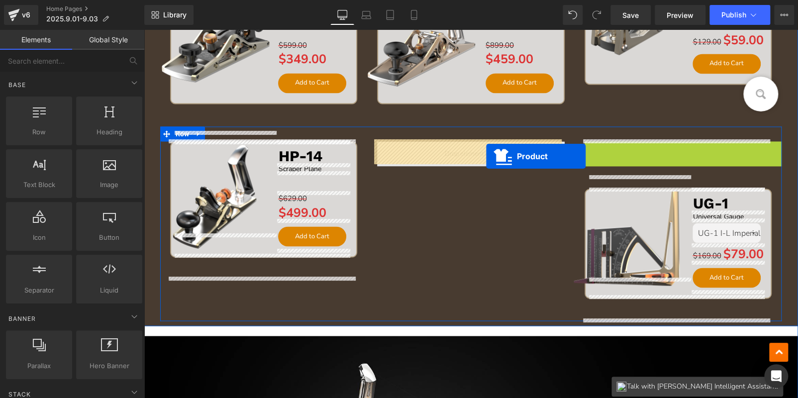
drag, startPoint x: 627, startPoint y: 149, endPoint x: 479, endPoint y: 155, distance: 147.8
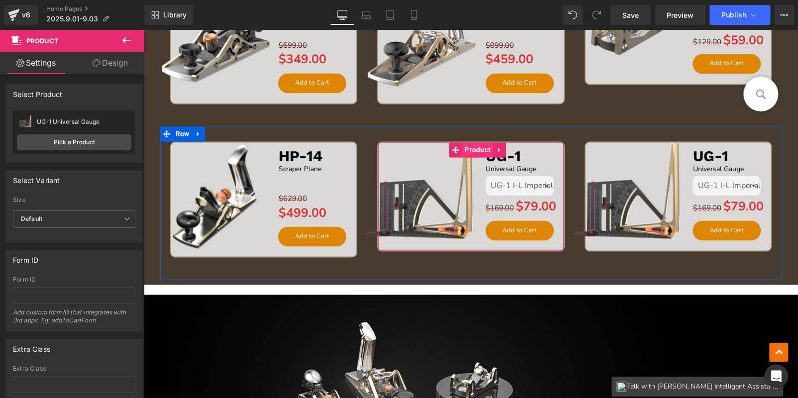
click at [470, 147] on span "Product" at bounding box center [477, 149] width 31 height 15
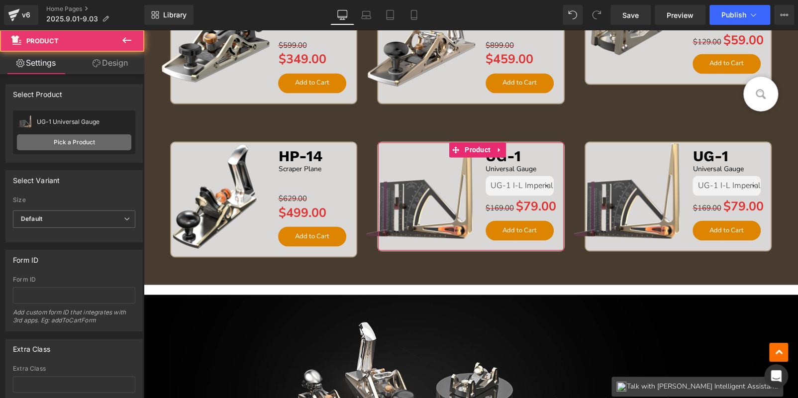
click at [103, 143] on link "Pick a Product" at bounding box center [74, 142] width 114 height 16
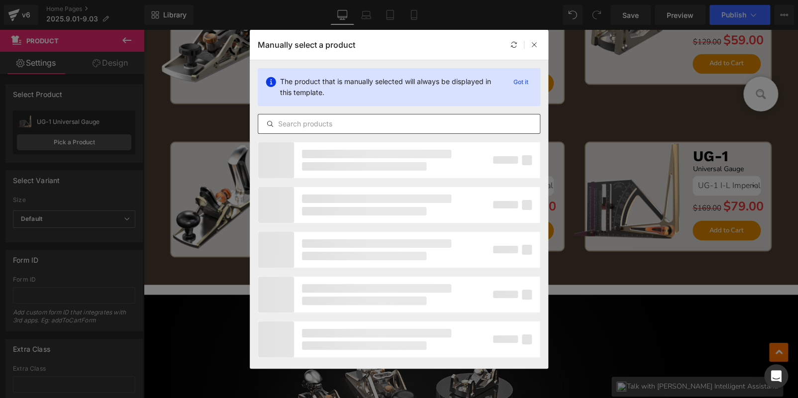
click at [296, 124] on input "text" at bounding box center [399, 124] width 282 height 12
paste input "HP-8X"
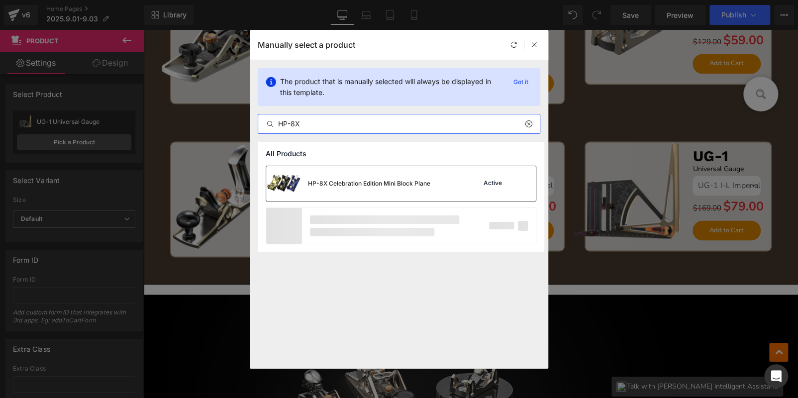
type input "HP-8X"
drag, startPoint x: 362, startPoint y: 177, endPoint x: 235, endPoint y: 148, distance: 130.0
click at [362, 177] on div "HP-8X Celebration Edition Mini Block Plane" at bounding box center [348, 183] width 164 height 35
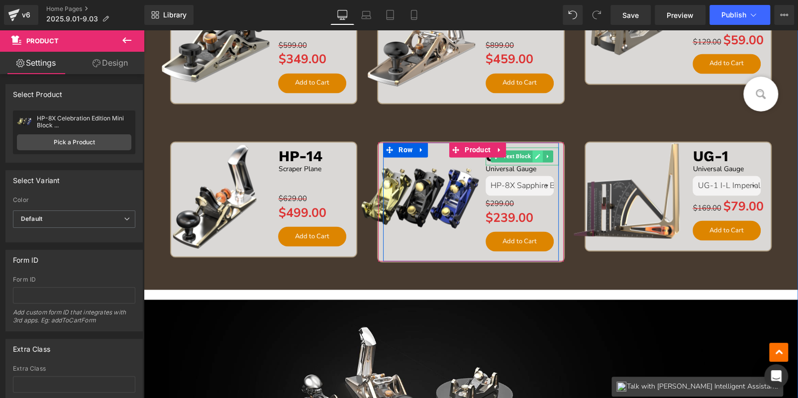
click at [535, 153] on icon at bounding box center [537, 156] width 5 height 6
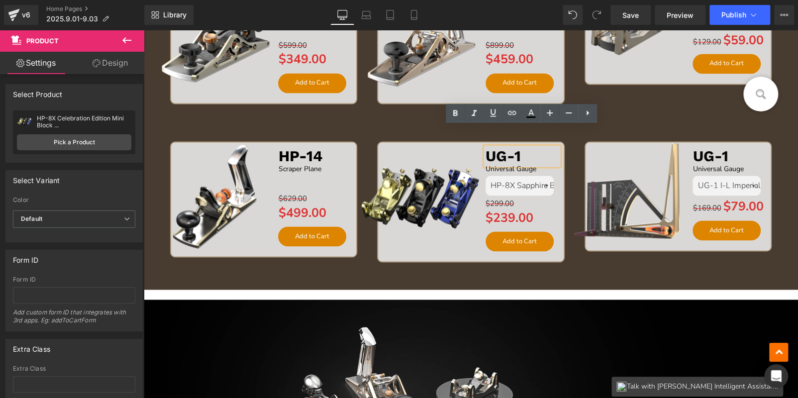
click at [532, 153] on p "UG-1" at bounding box center [521, 156] width 73 height 18
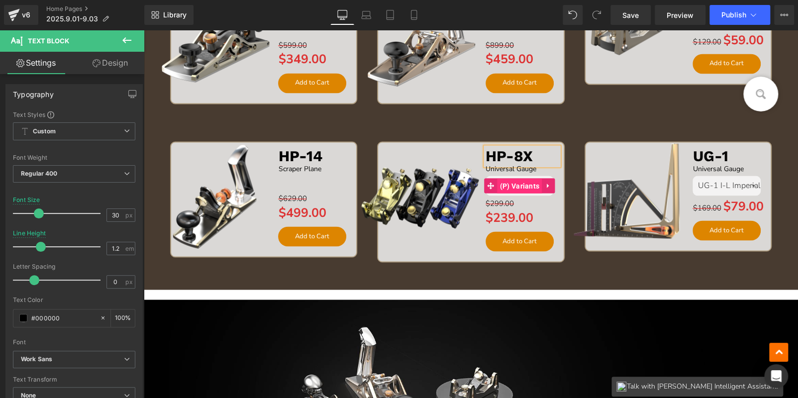
click at [520, 183] on span "(P) Variants" at bounding box center [519, 186] width 45 height 15
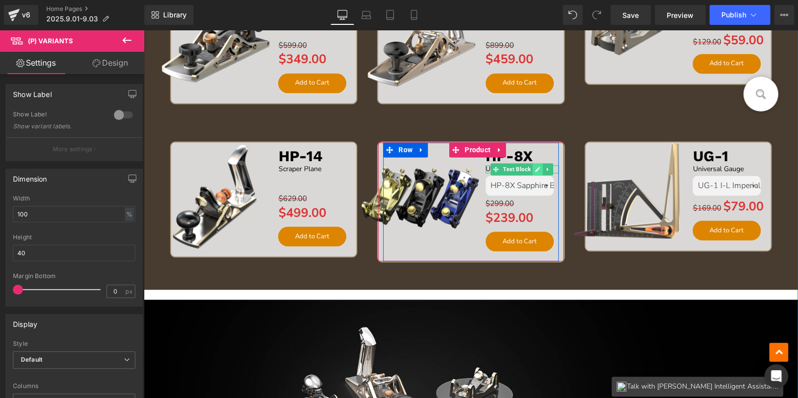
click at [536, 167] on icon at bounding box center [537, 169] width 5 height 5
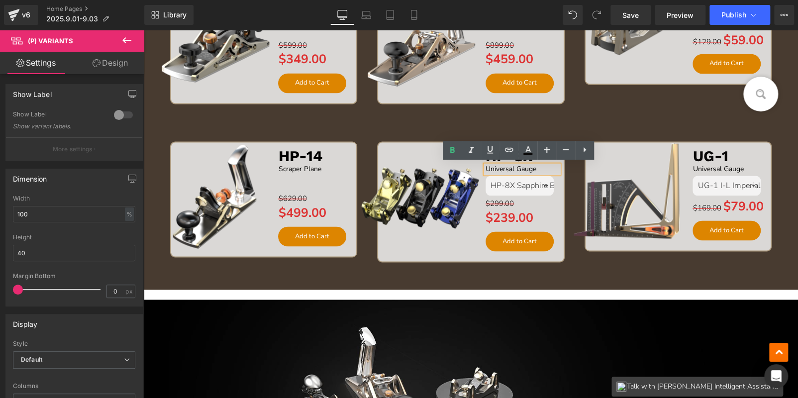
click at [536, 167] on p "Universal Gauge" at bounding box center [521, 169] width 73 height 8
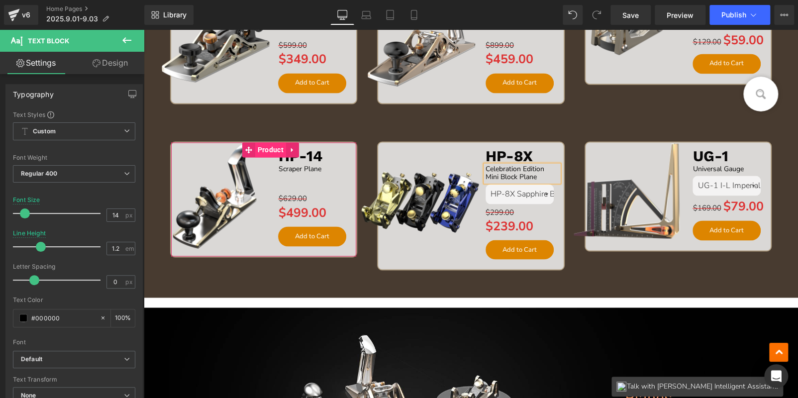
click at [265, 150] on span "Product" at bounding box center [270, 149] width 31 height 15
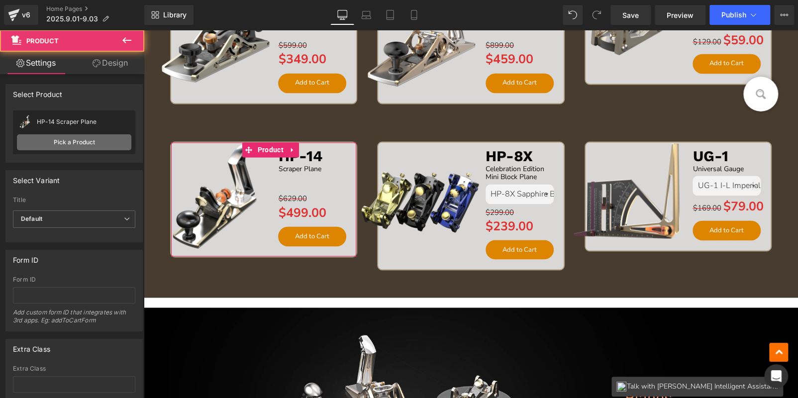
click at [88, 135] on link "Pick a Product" at bounding box center [74, 142] width 114 height 16
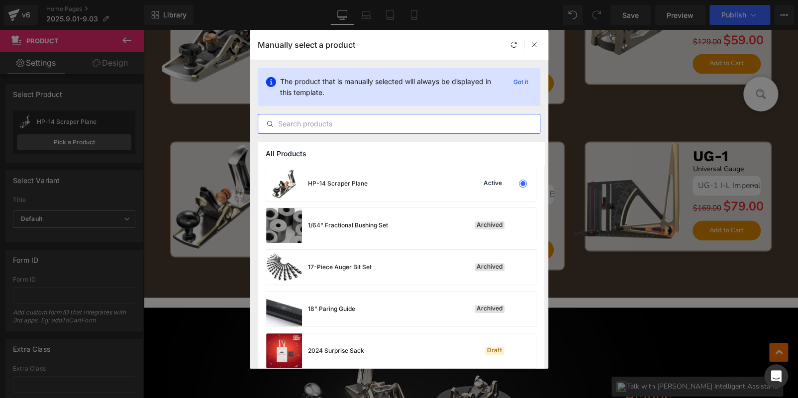
click at [287, 124] on input "text" at bounding box center [399, 124] width 282 height 12
paste input "HP-6FX"
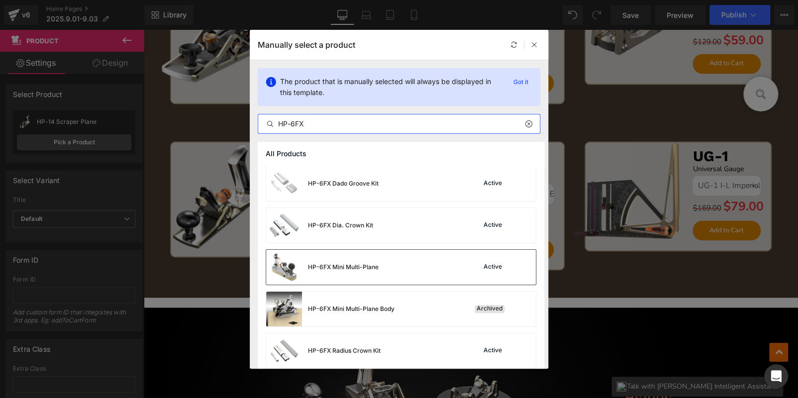
type input "HP-6FX"
click at [386, 251] on div "HP-6FX Mini Multi-Plane Active" at bounding box center [401, 267] width 270 height 35
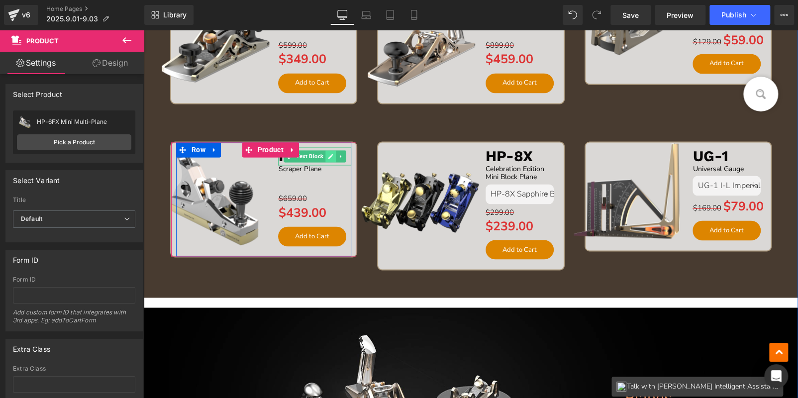
click at [330, 154] on icon at bounding box center [330, 156] width 5 height 6
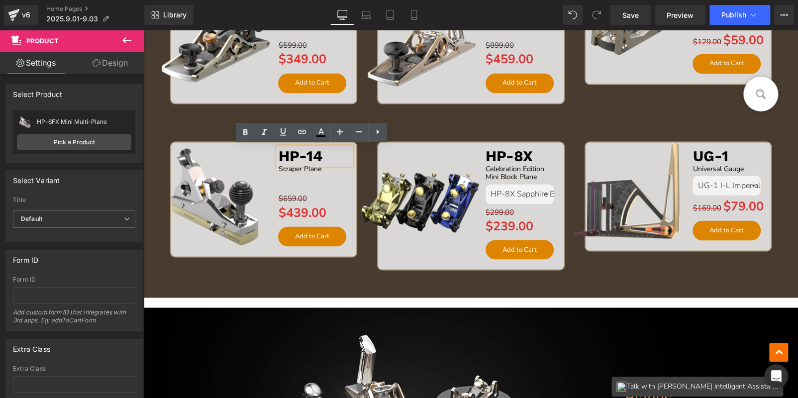
click at [330, 154] on p "HP-14" at bounding box center [314, 156] width 73 height 18
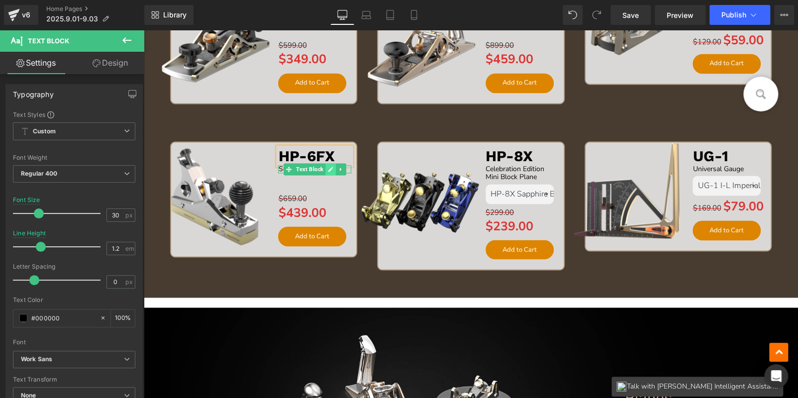
click at [329, 167] on icon at bounding box center [330, 169] width 5 height 5
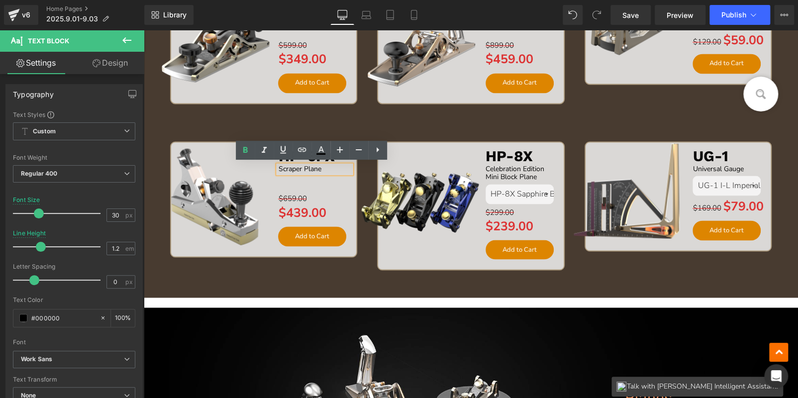
click at [333, 165] on p "Scraper Plane" at bounding box center [314, 169] width 73 height 8
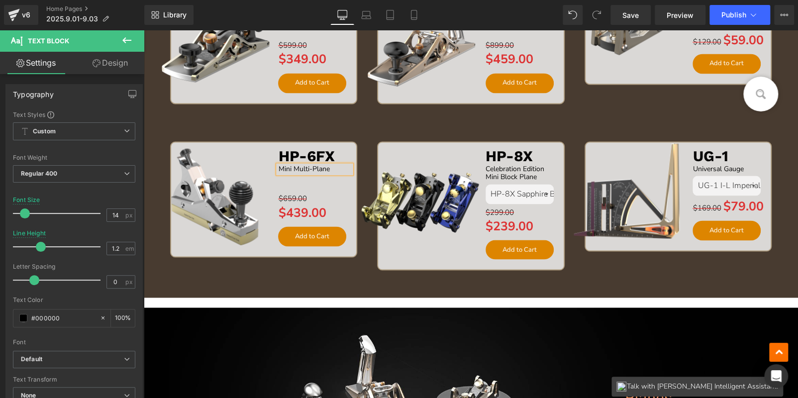
click at [214, 135] on img at bounding box center [214, 196] width 127 height 127
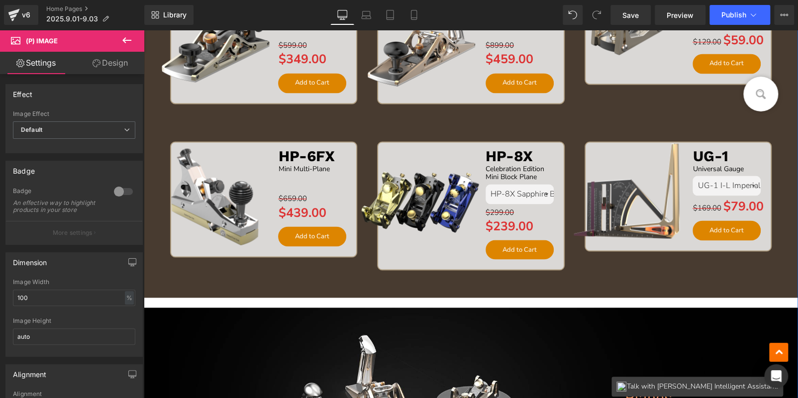
click at [195, 271] on div "Sale Off (P) Image HP-6FX Text Block Mini Multi-Plane Text Block Separator $659…" at bounding box center [263, 210] width 207 height 138
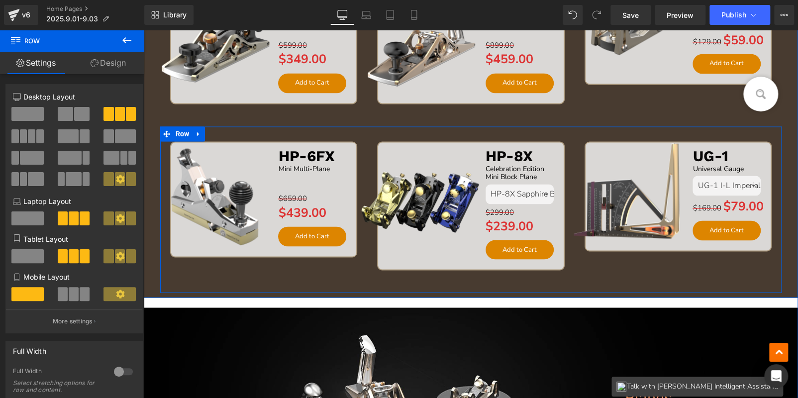
click at [214, 275] on div "Sale Off (P) Image HP-6FX Text Block Mini Multi-Plane Text Block Separator $659…" at bounding box center [263, 210] width 207 height 138
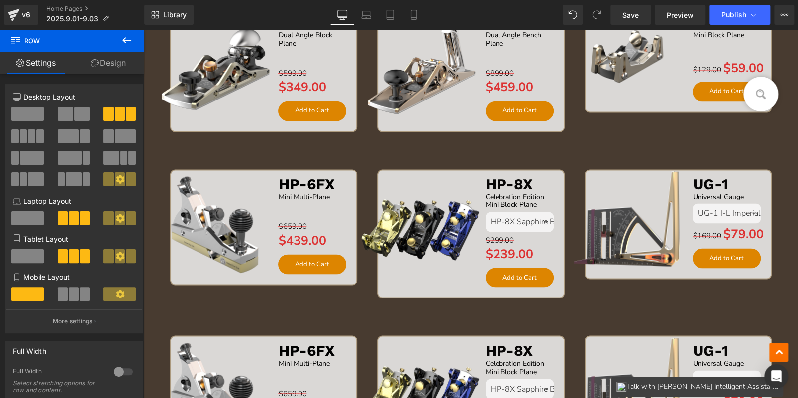
scroll to position [982, 0]
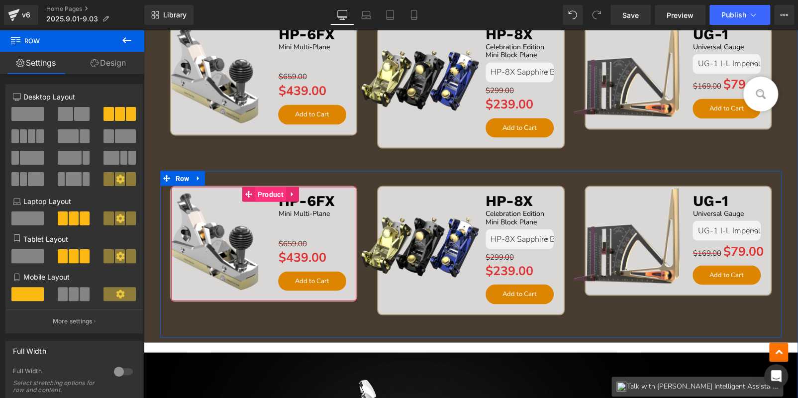
click at [270, 188] on span "Product" at bounding box center [270, 194] width 31 height 15
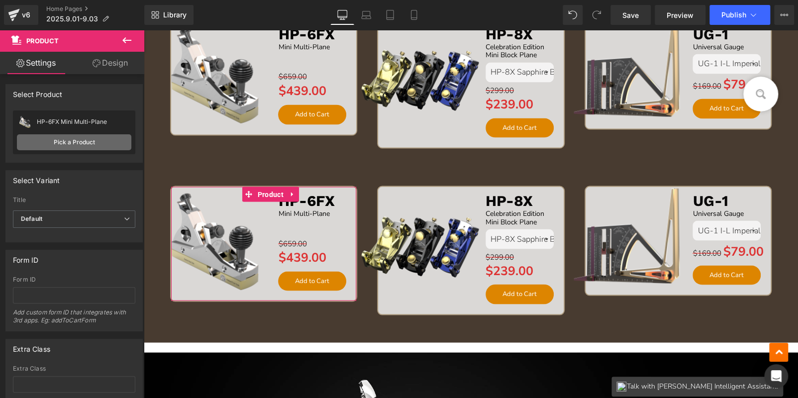
click at [81, 143] on link "Pick a Product" at bounding box center [74, 142] width 114 height 16
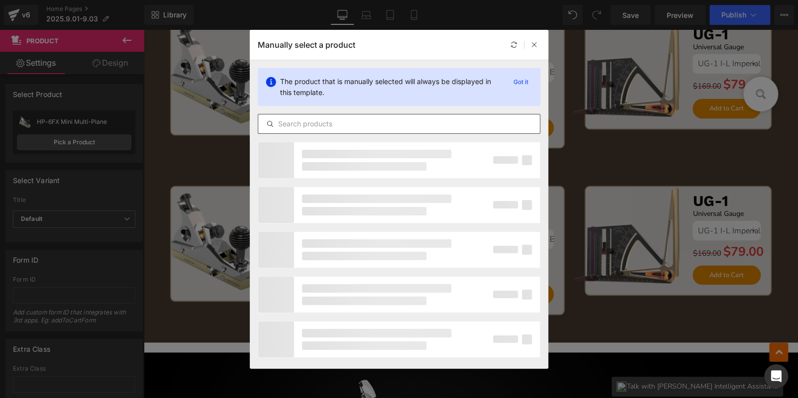
click at [314, 119] on input "text" at bounding box center [399, 124] width 282 height 12
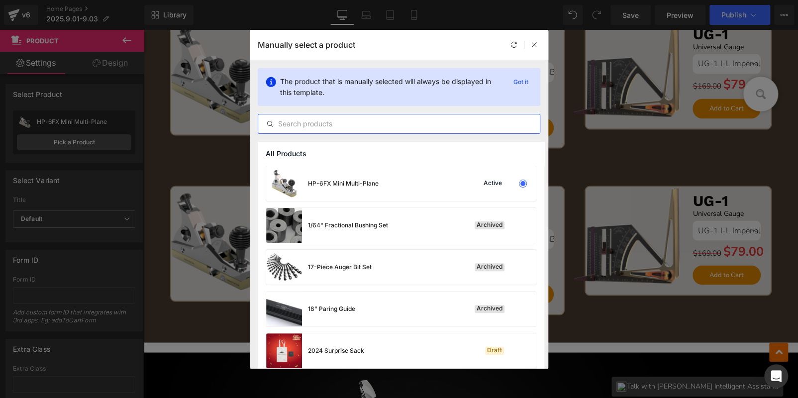
paste input "JMPv2"
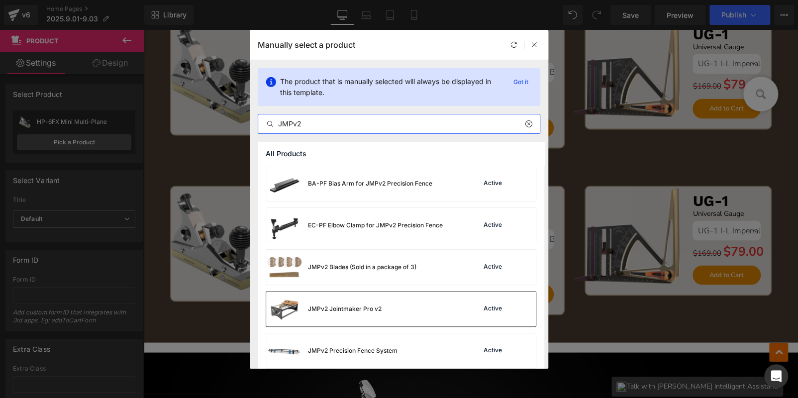
type input "JMPv2"
drag, startPoint x: 432, startPoint y: 303, endPoint x: 281, endPoint y: 278, distance: 152.7
click at [432, 303] on div "JMPv2 Jointmaker Pro v2 Active" at bounding box center [401, 308] width 270 height 35
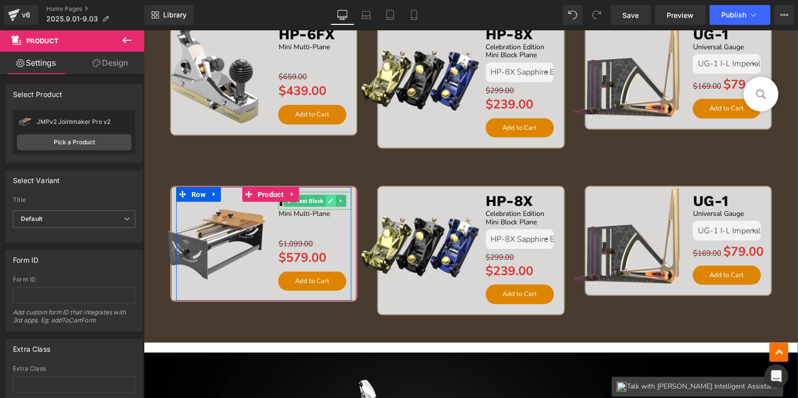
click at [331, 198] on link at bounding box center [330, 200] width 10 height 12
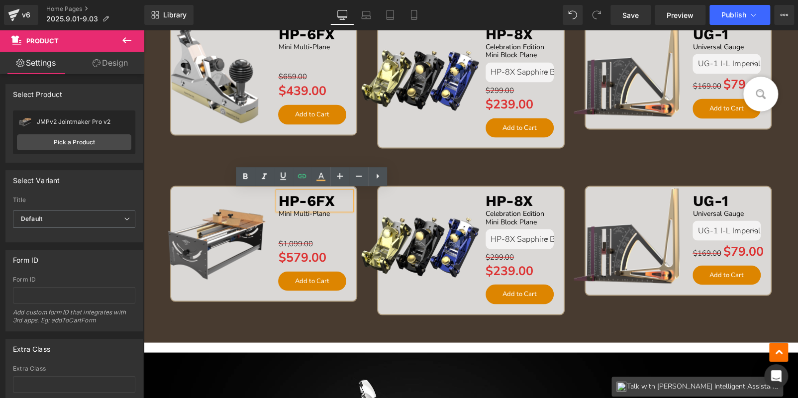
click at [334, 199] on p "HP-6FX" at bounding box center [314, 200] width 73 height 18
click at [333, 198] on p "HP-6FX" at bounding box center [314, 200] width 73 height 18
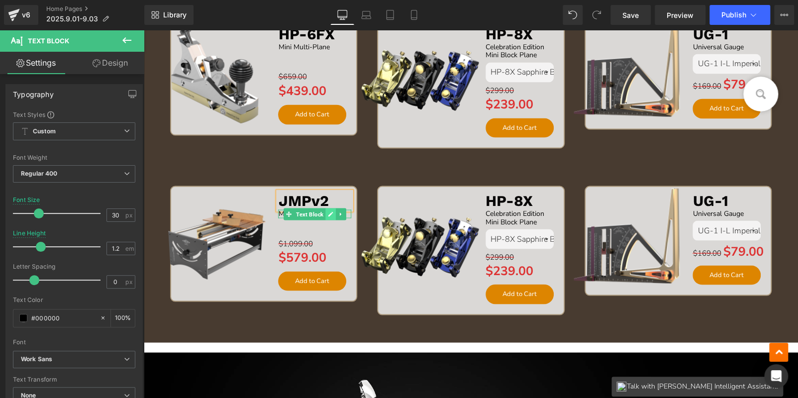
click at [330, 213] on icon at bounding box center [330, 214] width 5 height 6
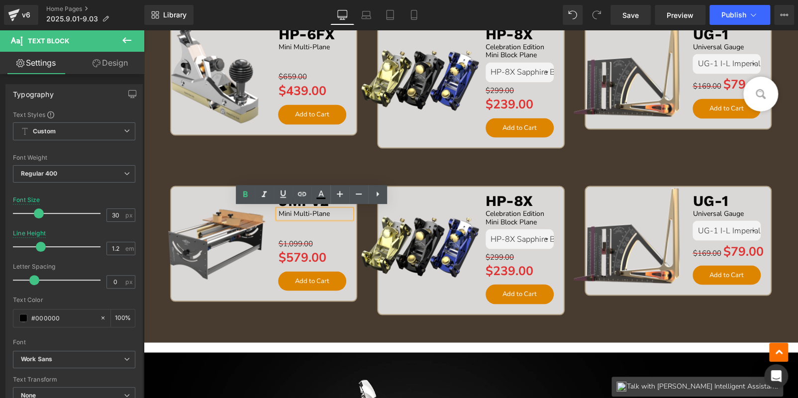
click at [330, 213] on p "Mini Multi-Plane" at bounding box center [314, 213] width 73 height 8
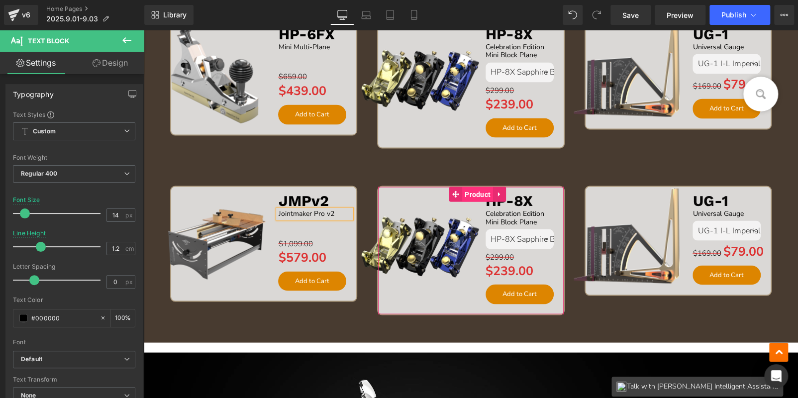
click at [473, 188] on span "Product" at bounding box center [477, 194] width 31 height 15
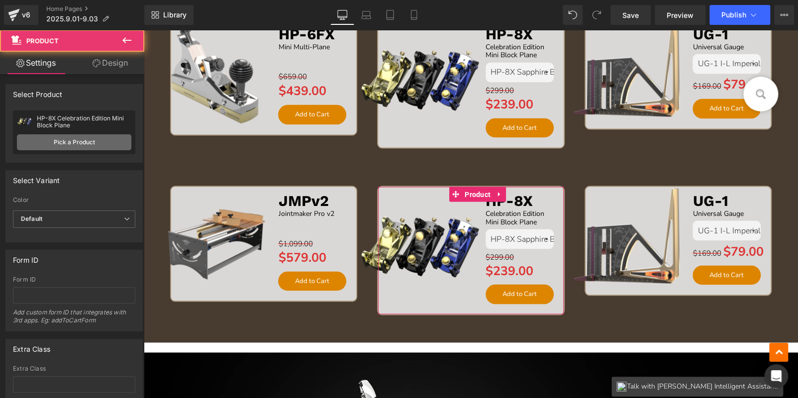
click at [111, 145] on link "Pick a Product" at bounding box center [74, 142] width 114 height 16
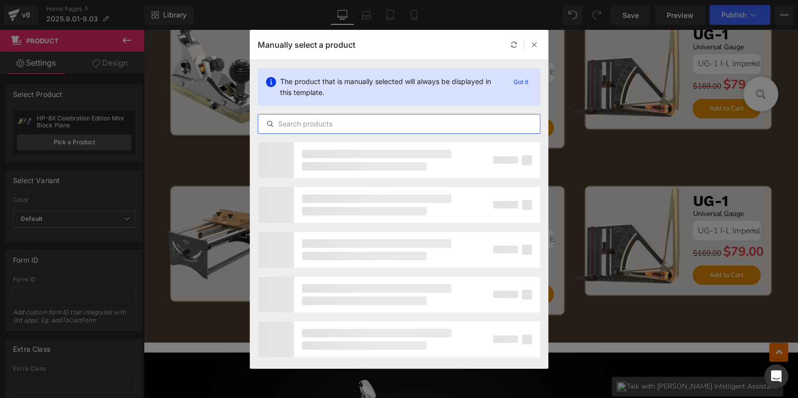
click at [285, 125] on input "text" at bounding box center [399, 124] width 282 height 12
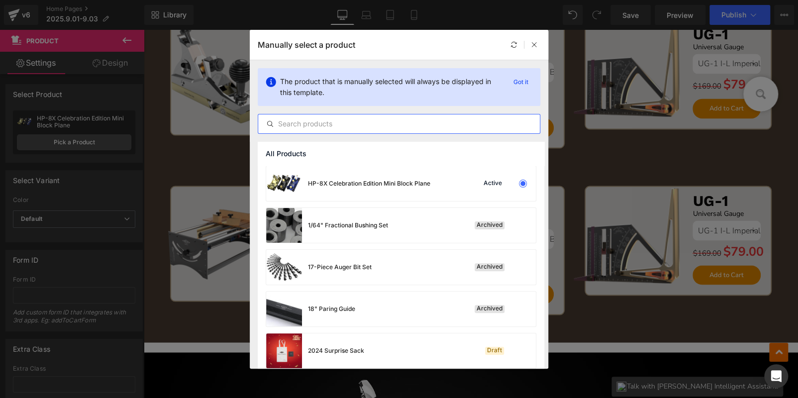
paste input "TS"
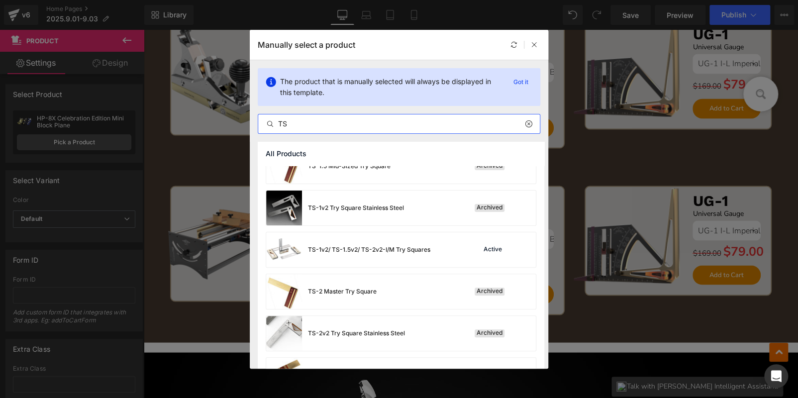
scroll to position [175, 0]
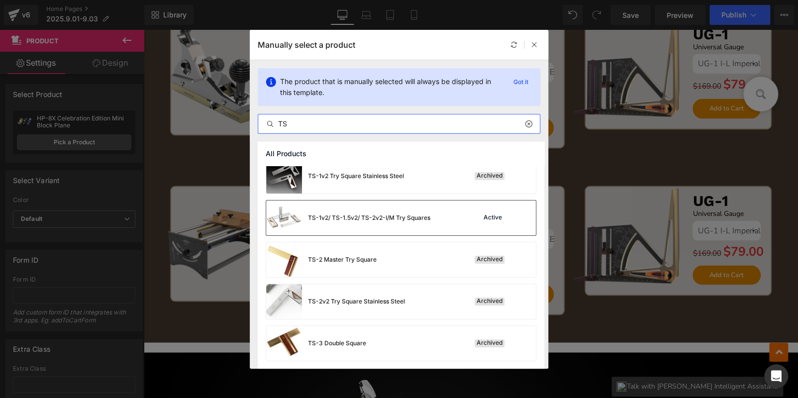
type input "TS"
click at [388, 220] on div "TS-1v2/ TS-1.5v2/ TS-2v2-I/M Try Squares" at bounding box center [369, 217] width 122 height 9
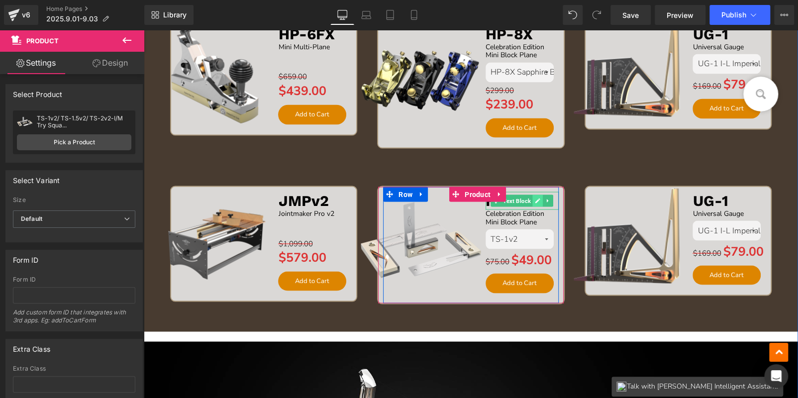
click at [535, 200] on icon at bounding box center [537, 200] width 5 height 5
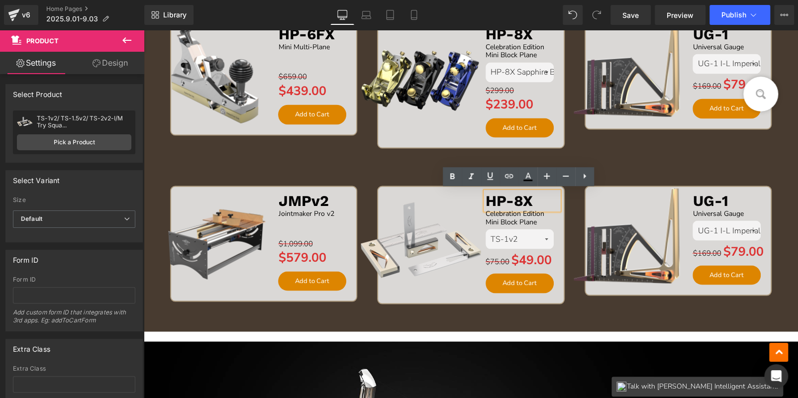
click at [534, 200] on p "HP-8X" at bounding box center [521, 200] width 73 height 18
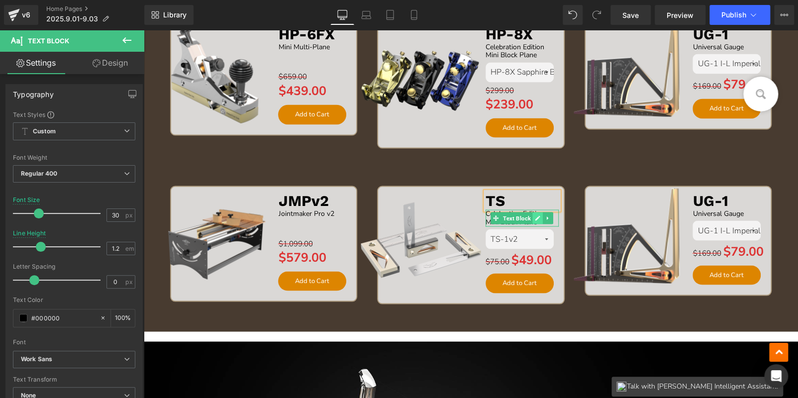
click at [536, 217] on icon at bounding box center [537, 218] width 5 height 6
click at [536, 217] on p "Celebration Edition Mini Block Plane" at bounding box center [521, 217] width 73 height 17
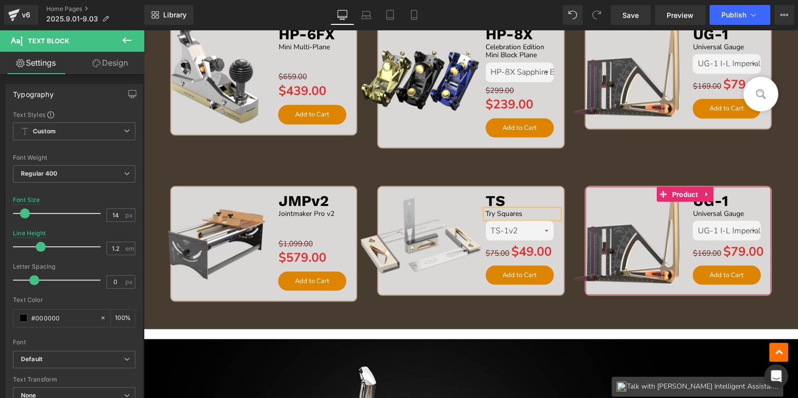
click at [680, 193] on span "Product" at bounding box center [684, 194] width 31 height 15
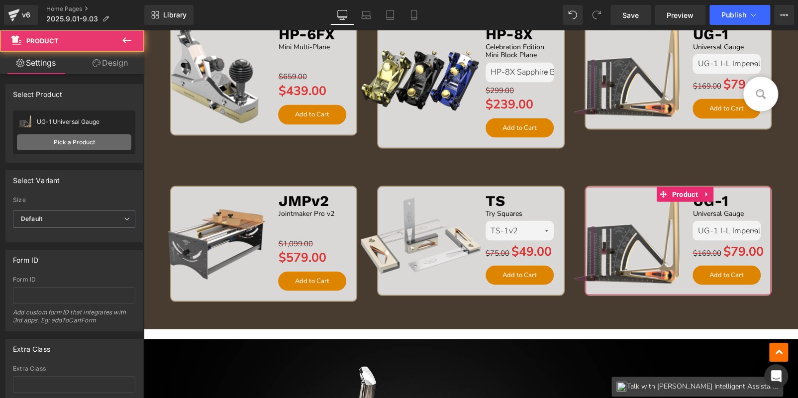
click at [59, 140] on link "Pick a Product" at bounding box center [74, 142] width 114 height 16
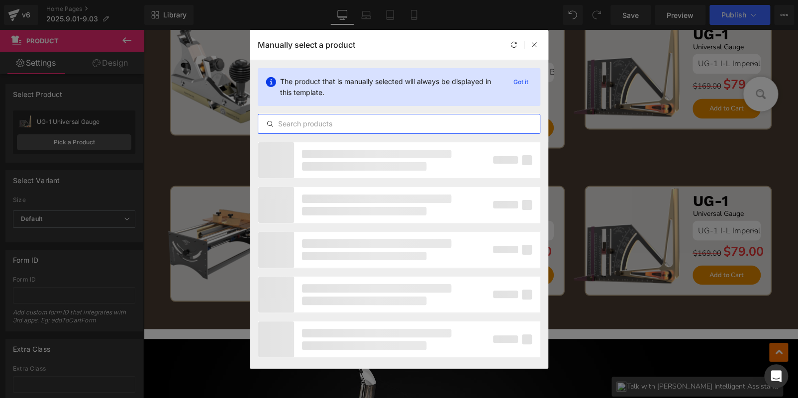
click at [364, 124] on input "text" at bounding box center [399, 124] width 282 height 12
paste input "MS"
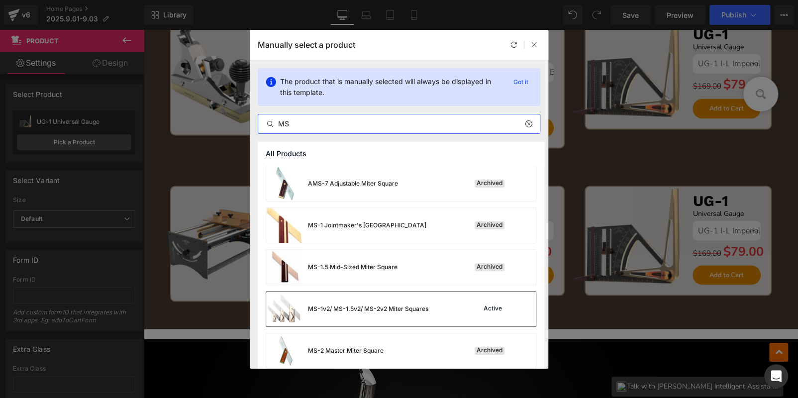
type input "MS"
click at [357, 306] on div "MS-1v2/ MS-1.5v2/ MS-2v2 Miter Squares" at bounding box center [368, 308] width 120 height 9
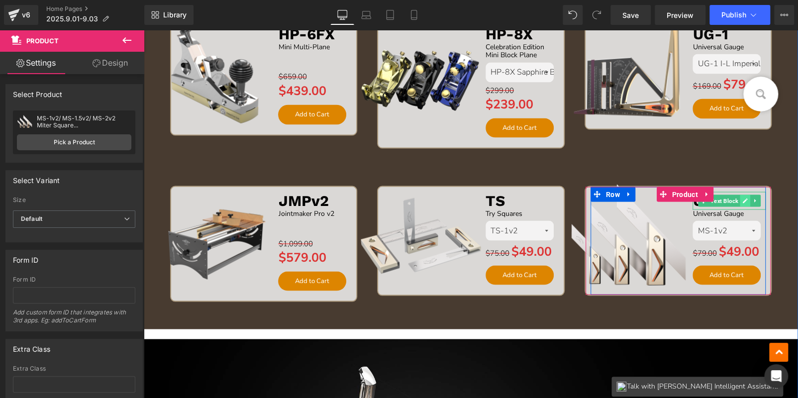
click at [742, 197] on icon at bounding box center [744, 200] width 5 height 6
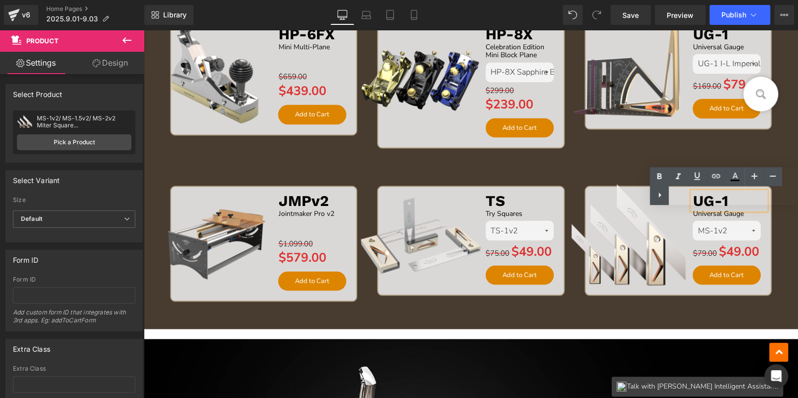
click at [741, 196] on div "Text Color Highlight Color #333333" at bounding box center [724, 186] width 148 height 38
click at [741, 197] on div "Text Color Highlight Color #333333" at bounding box center [724, 186] width 148 height 38
click at [635, 231] on span "(P) Image" at bounding box center [628, 238] width 37 height 15
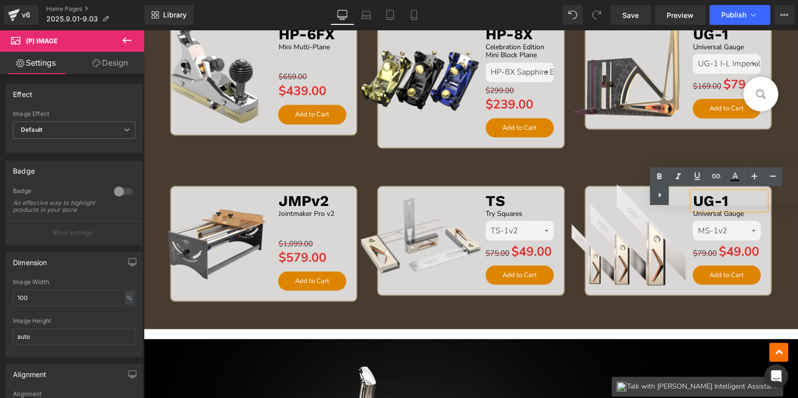
click at [561, 310] on div "Sale Off (P) Image TS Text Block Try Squares Text Block TS-1v2 TS-1.5v2 TS-2v2 …" at bounding box center [470, 252] width 207 height 132
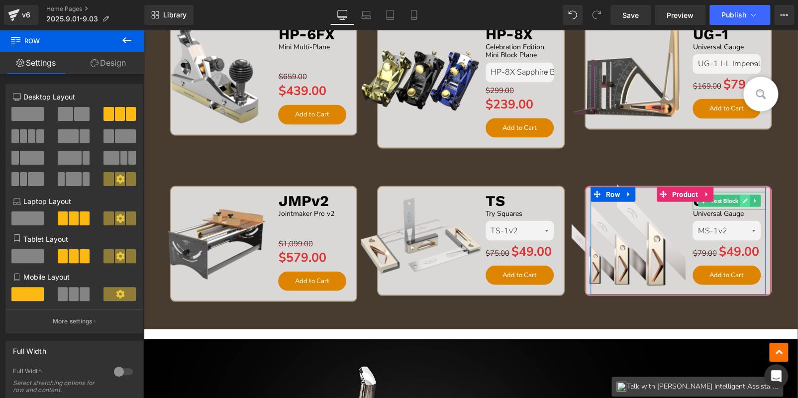
click at [742, 197] on icon at bounding box center [744, 200] width 5 height 6
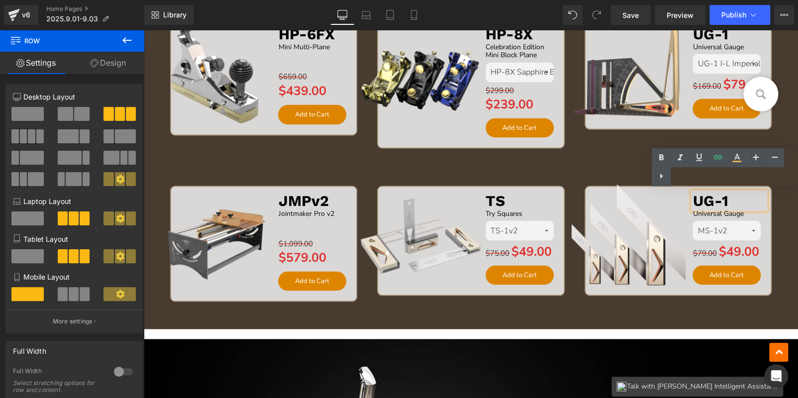
click at [741, 197] on p "UG-1" at bounding box center [728, 200] width 73 height 18
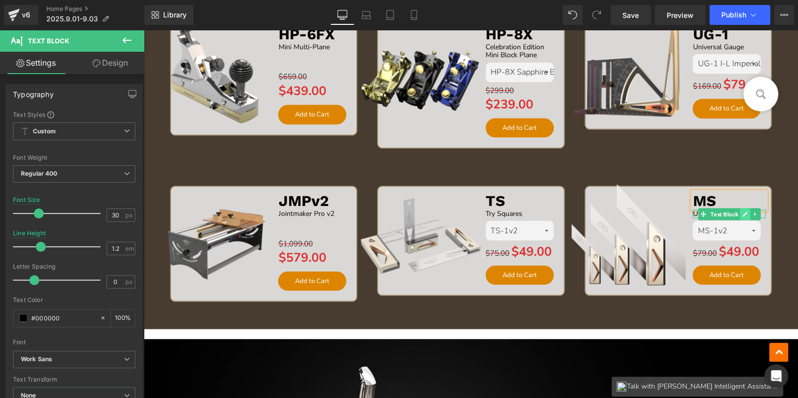
click at [742, 215] on icon at bounding box center [744, 214] width 5 height 6
click at [742, 215] on p "Universal Gauge" at bounding box center [728, 213] width 73 height 8
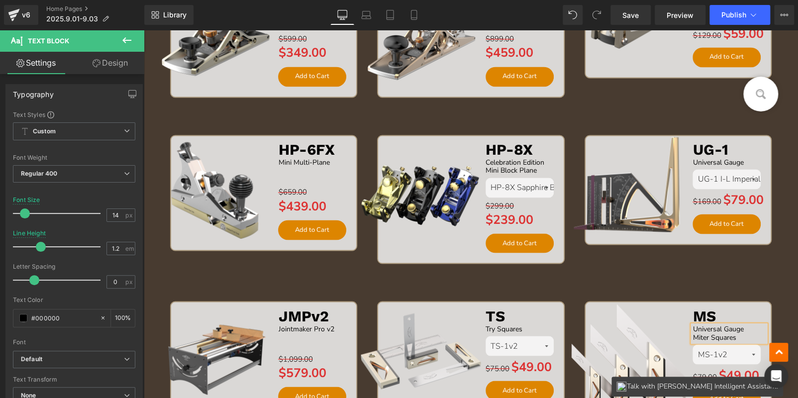
scroll to position [982, 0]
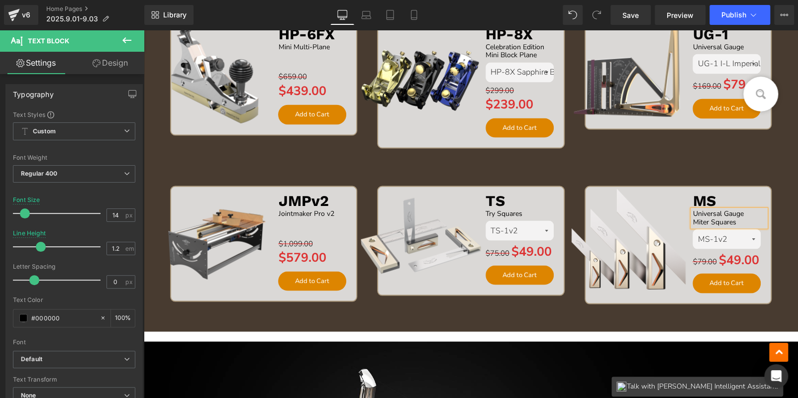
click at [692, 218] on p "Miter Squares" at bounding box center [728, 222] width 73 height 8
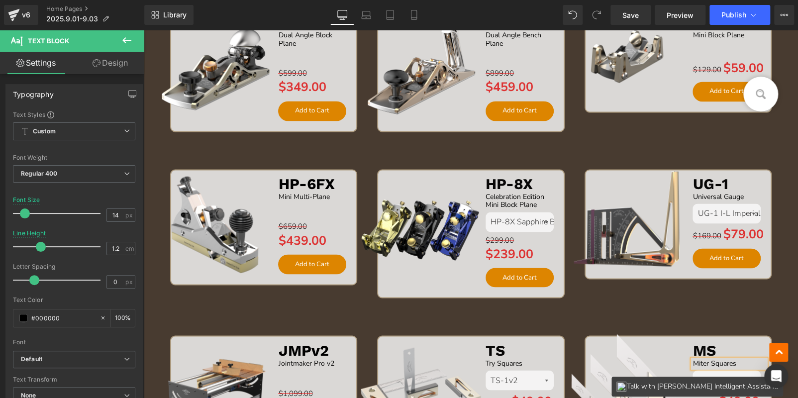
scroll to position [683, 0]
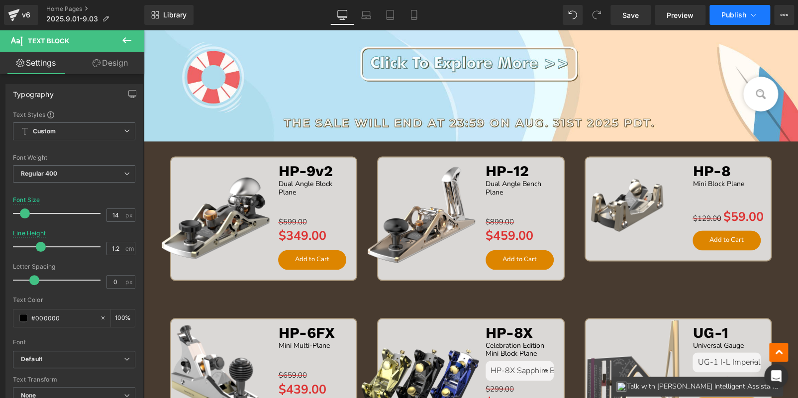
click at [726, 16] on span "Publish" at bounding box center [733, 15] width 25 height 8
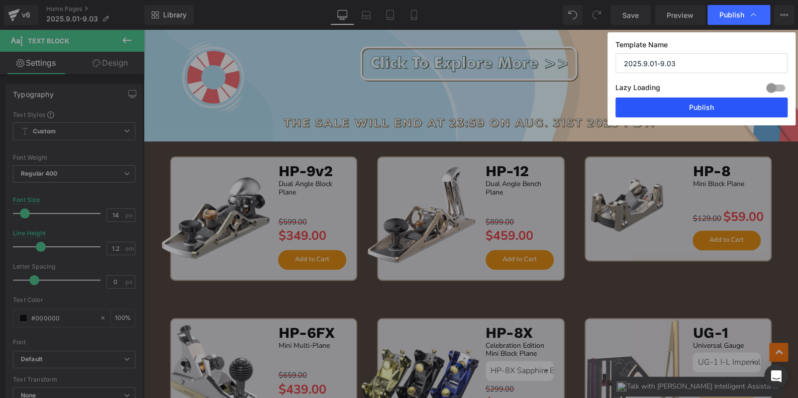
click at [722, 106] on button "Publish" at bounding box center [701, 107] width 172 height 20
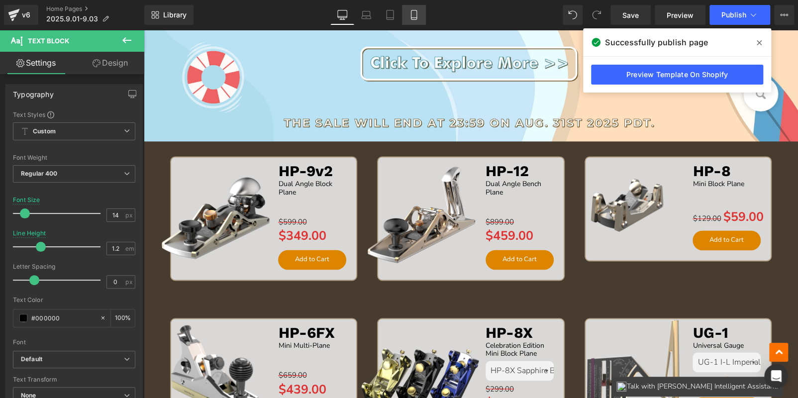
click at [412, 18] on icon at bounding box center [414, 15] width 10 height 10
type input "16"
type input "100"
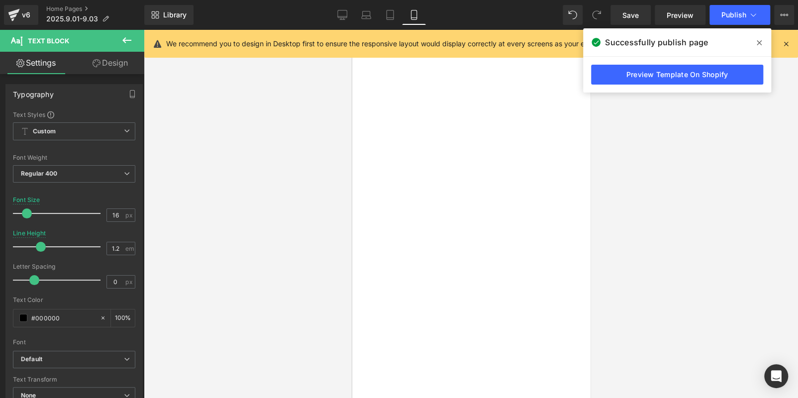
scroll to position [0, 0]
click at [344, 15] on icon at bounding box center [342, 15] width 10 height 10
type input "14"
type input "100"
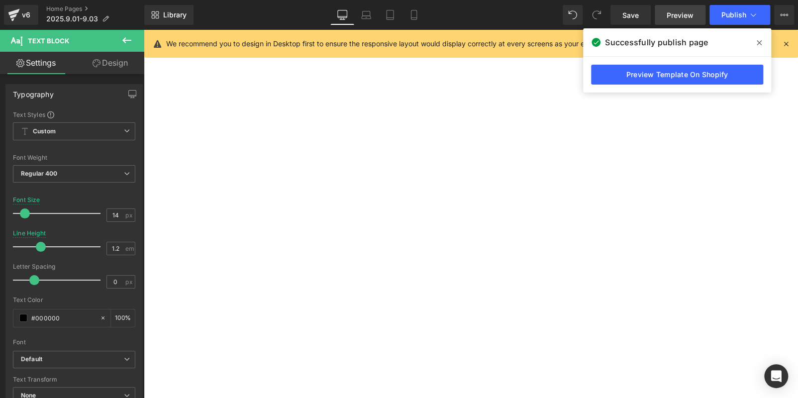
click at [678, 12] on span "Preview" at bounding box center [679, 15] width 27 height 10
